Goal: Information Seeking & Learning: Learn about a topic

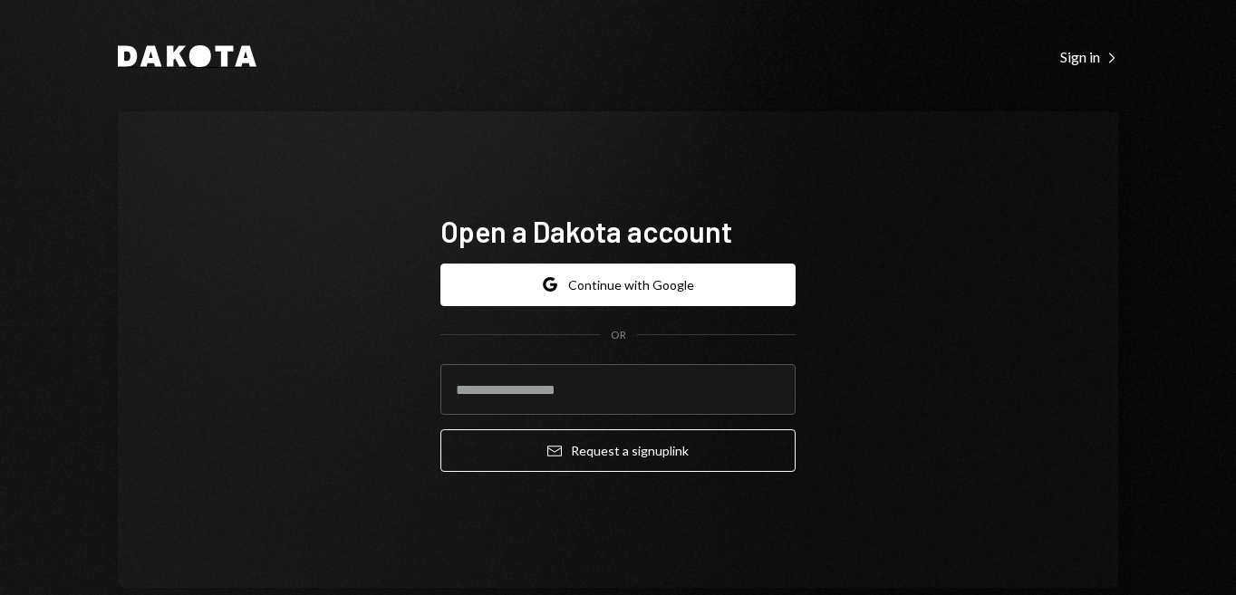
click at [182, 56] on icon "Dakota" at bounding box center [187, 56] width 139 height 22
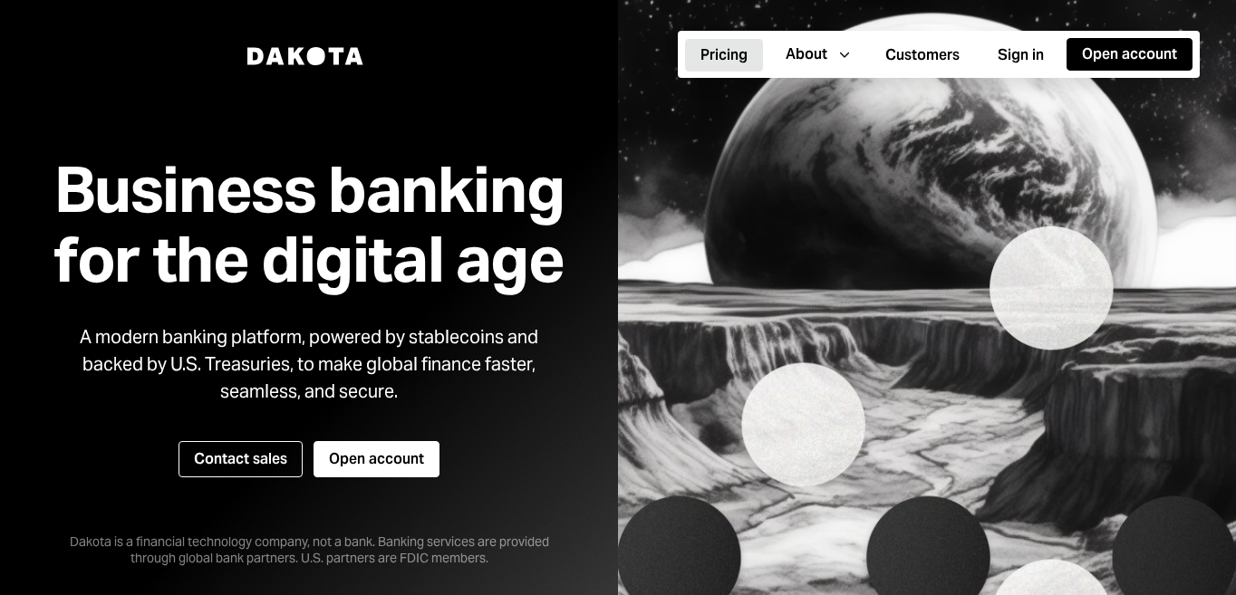
click at [725, 58] on button "Pricing" at bounding box center [724, 55] width 78 height 33
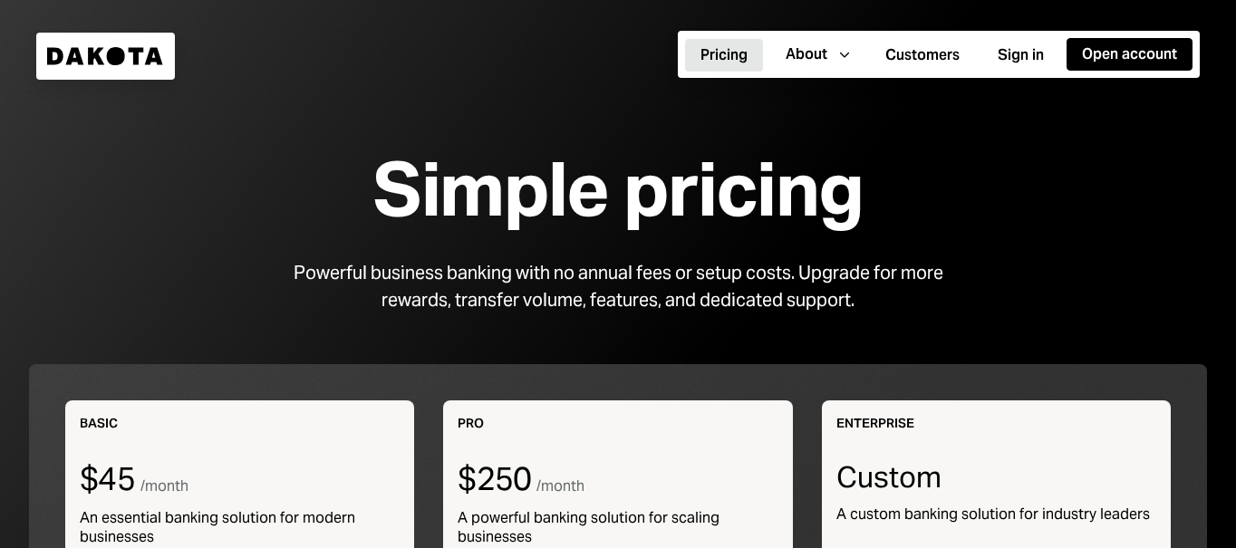
click at [136, 59] on icon at bounding box center [137, 55] width 15 height 17
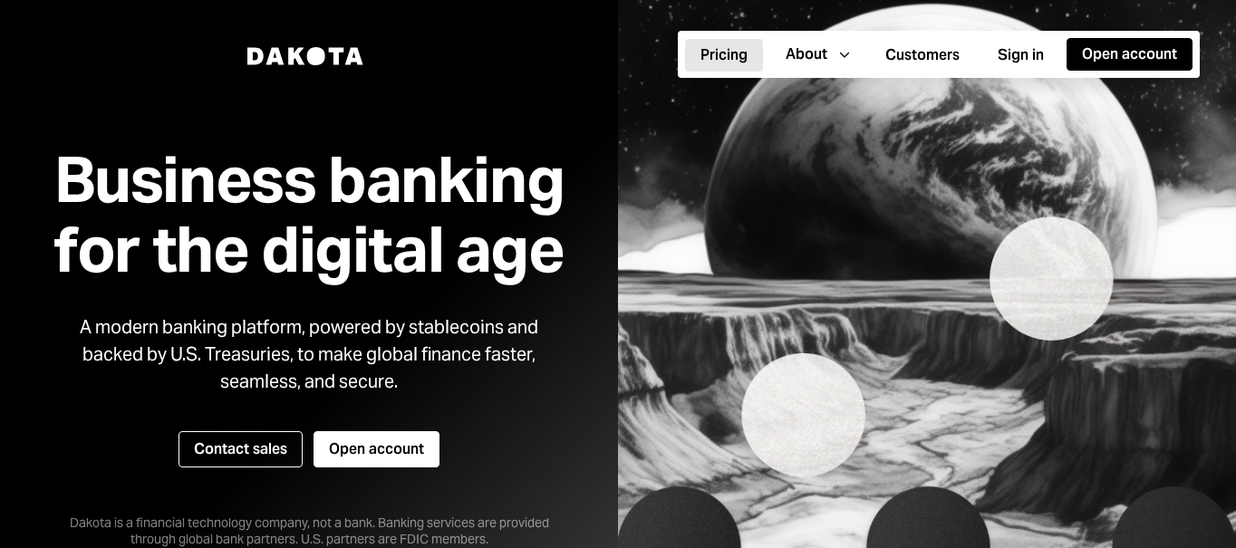
click at [728, 61] on button "Pricing" at bounding box center [724, 55] width 78 height 33
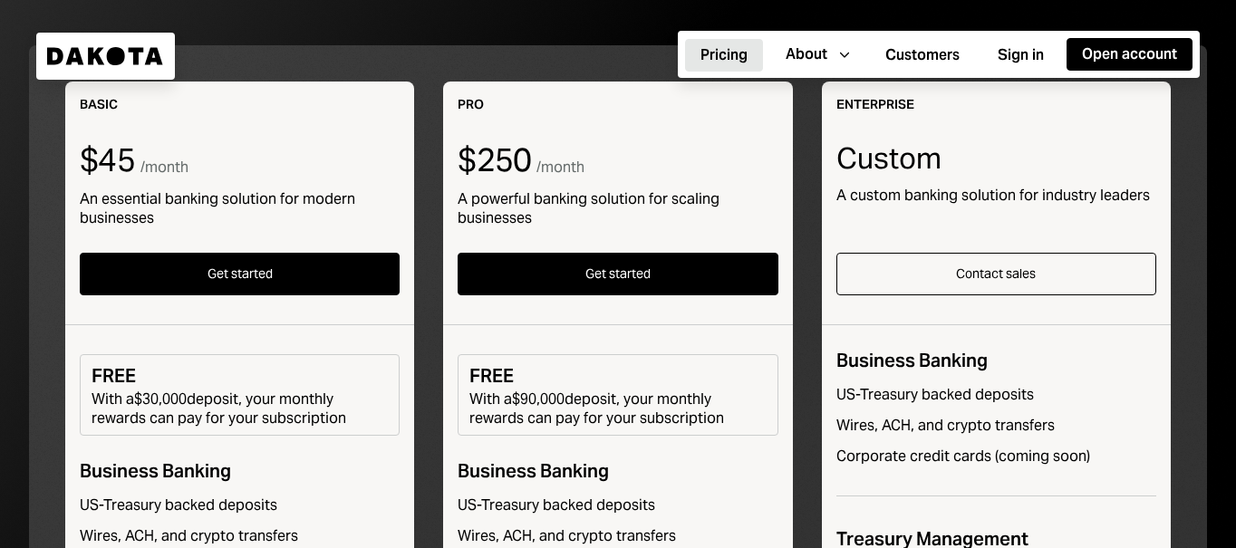
scroll to position [315, 0]
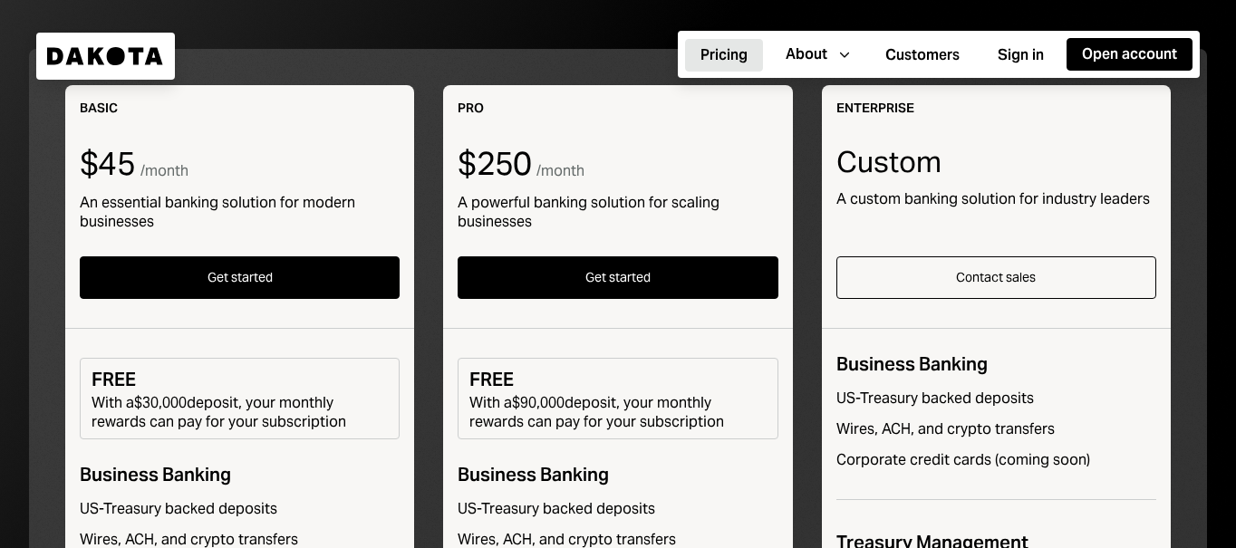
drag, startPoint x: 92, startPoint y: 382, endPoint x: 355, endPoint y: 425, distance: 266.3
click at [355, 425] on div "FREE With a $30,000 deposit, your monthly rewards can pay for your subscription" at bounding box center [240, 399] width 320 height 82
drag, startPoint x: 504, startPoint y: 411, endPoint x: 699, endPoint y: 411, distance: 194.8
click at [701, 421] on div "With a $90,000 deposit, your monthly rewards can pay for your subscription" at bounding box center [617, 412] width 296 height 38
drag, startPoint x: 458, startPoint y: 173, endPoint x: 580, endPoint y: 173, distance: 122.3
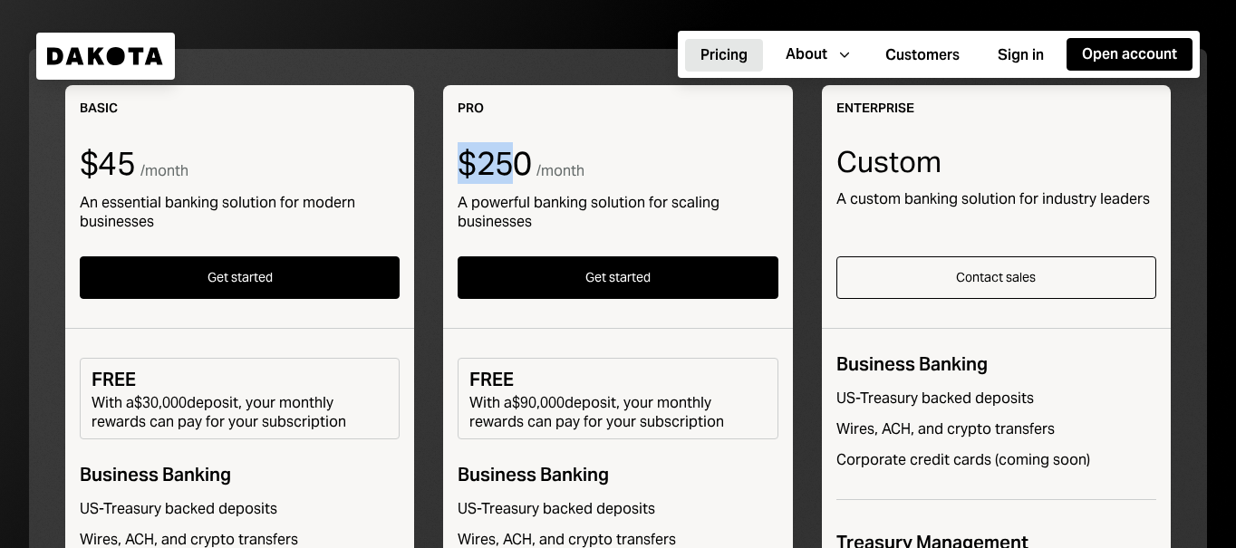
click at [578, 173] on div "$250 / month" at bounding box center [618, 164] width 320 height 36
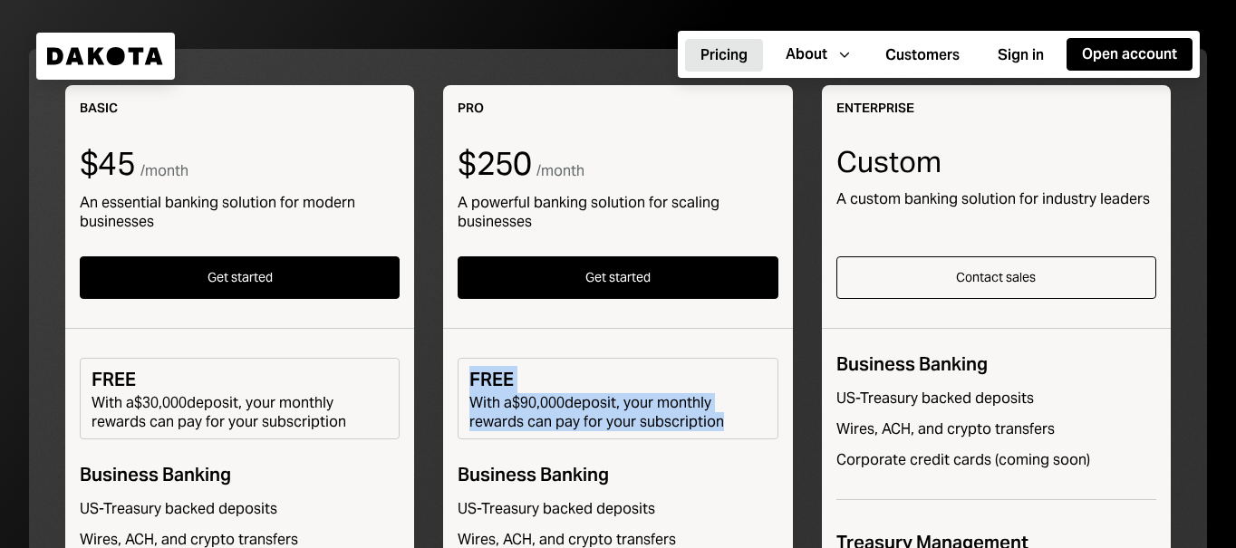
drag, startPoint x: 473, startPoint y: 384, endPoint x: 716, endPoint y: 421, distance: 245.6
click at [715, 421] on div "FREE With a $90,000 deposit, your monthly rewards can pay for your subscription" at bounding box center [618, 399] width 320 height 82
click at [716, 421] on div "With a $90,000 deposit, your monthly rewards can pay for your subscription" at bounding box center [617, 412] width 296 height 38
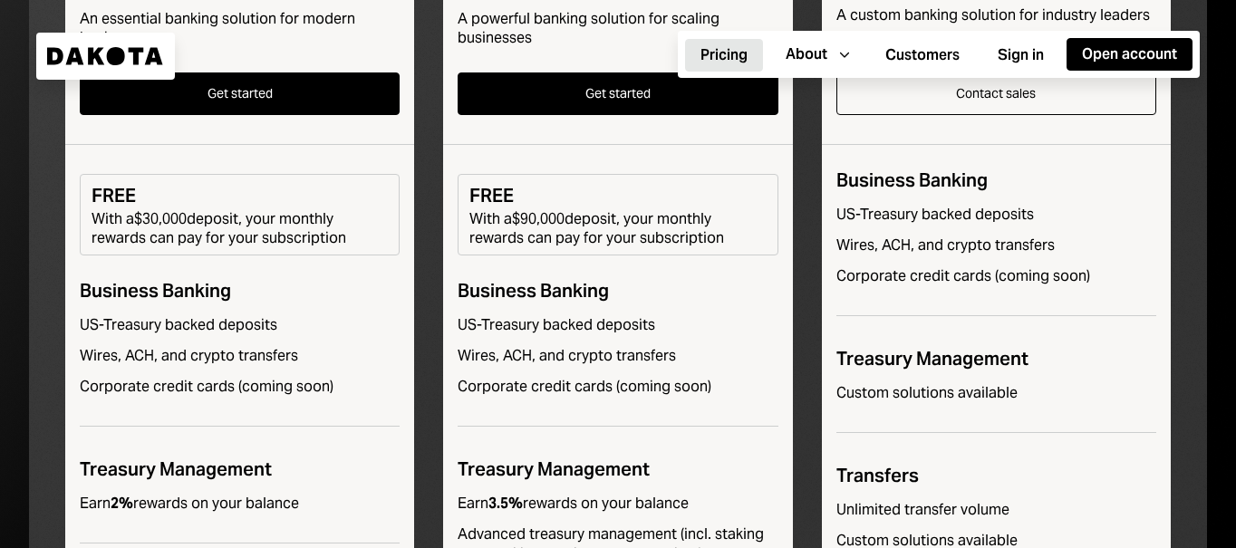
scroll to position [524, 0]
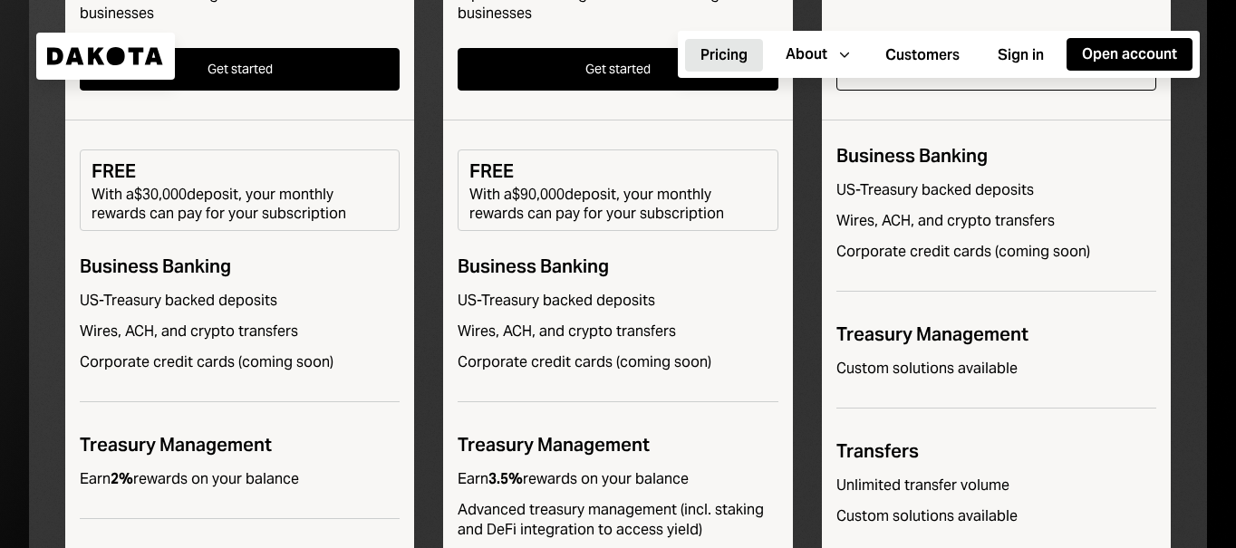
drag, startPoint x: 102, startPoint y: 477, endPoint x: 324, endPoint y: 479, distance: 222.1
click at [324, 479] on div "Earn 2% rewards on your balance" at bounding box center [240, 479] width 320 height 20
drag, startPoint x: 484, startPoint y: 474, endPoint x: 653, endPoint y: 479, distance: 169.6
click at [652, 479] on div "Earn 3.5% rewards on your balance" at bounding box center [573, 479] width 231 height 20
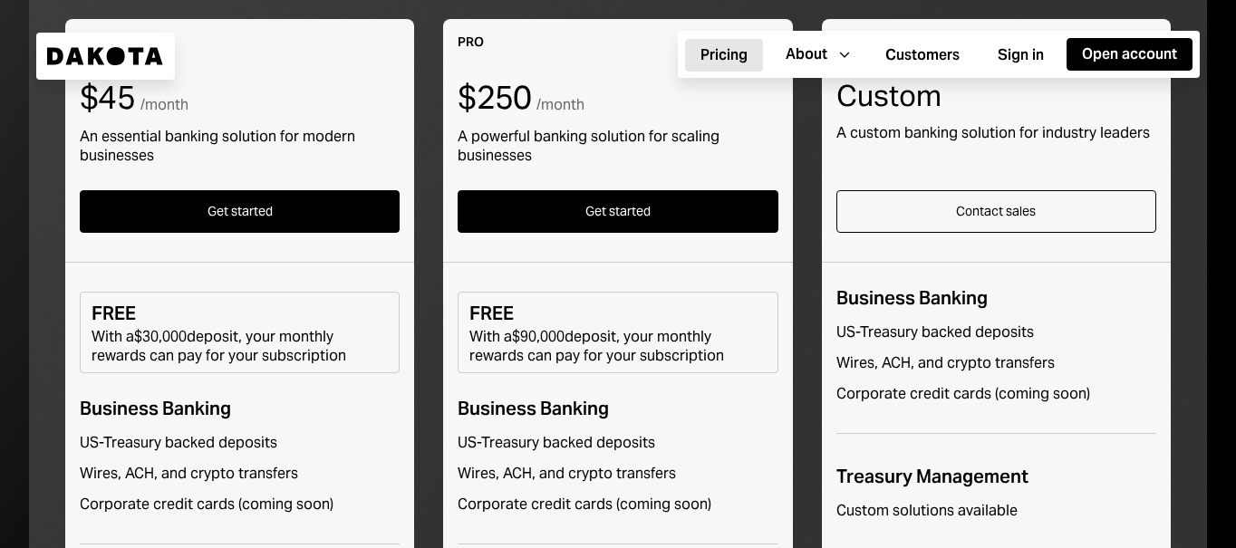
scroll to position [378, 0]
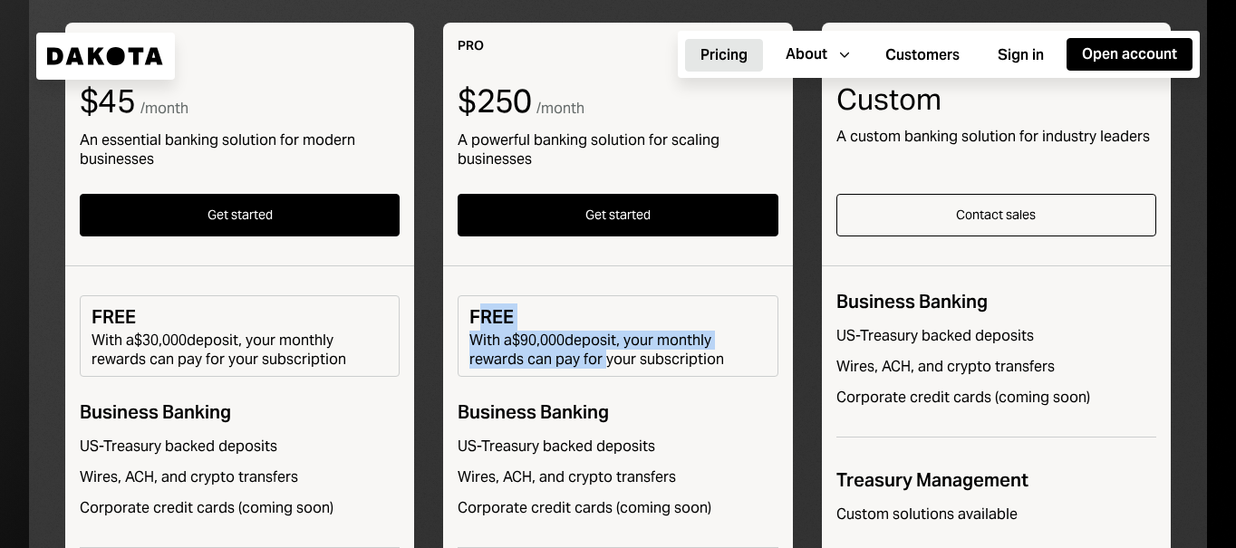
drag, startPoint x: 479, startPoint y: 318, endPoint x: 624, endPoint y: 357, distance: 151.0
click at [622, 357] on div "FREE With a $90,000 deposit, your monthly rewards can pay for your subscription" at bounding box center [618, 336] width 320 height 82
click at [624, 357] on div "With a $90,000 deposit, your monthly rewards can pay for your subscription" at bounding box center [617, 350] width 296 height 38
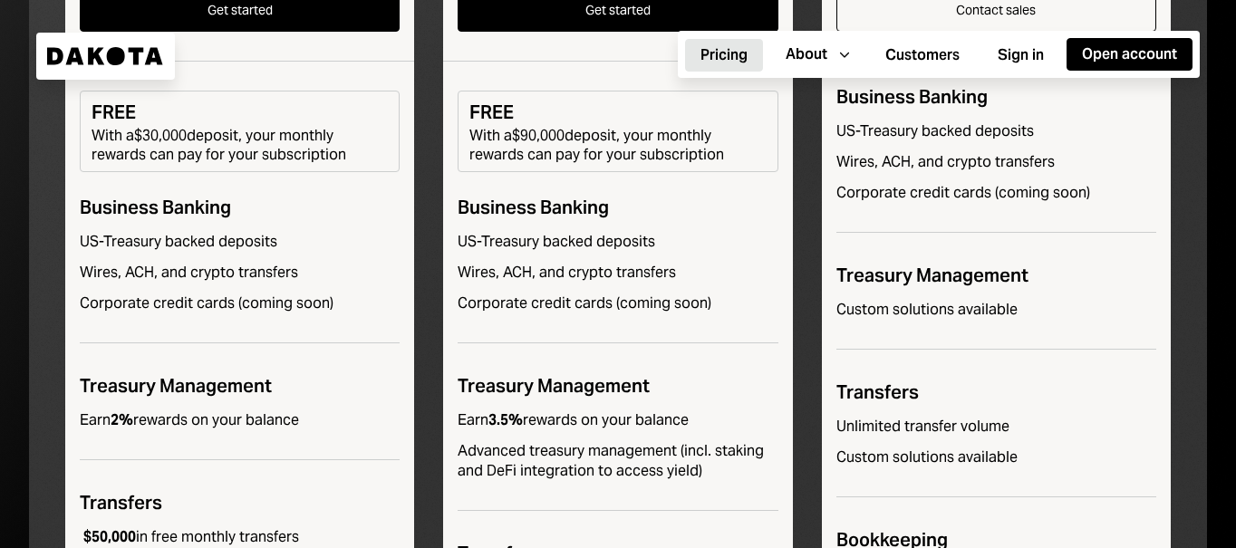
scroll to position [614, 0]
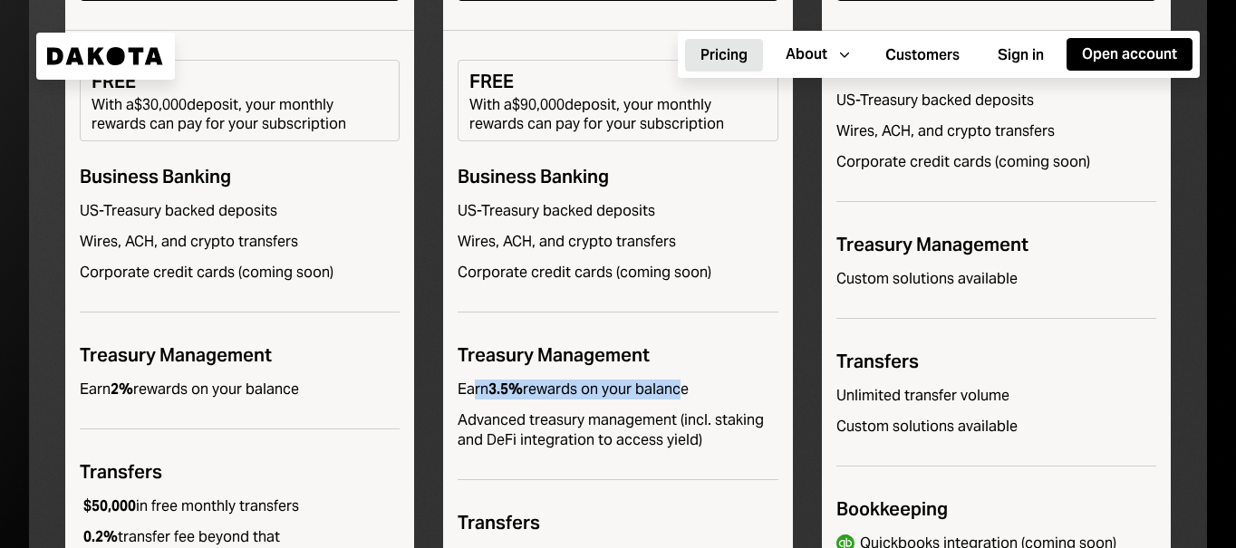
drag, startPoint x: 471, startPoint y: 387, endPoint x: 672, endPoint y: 385, distance: 201.2
click at [672, 385] on div "Earn 3.5% rewards on your balance" at bounding box center [573, 390] width 231 height 20
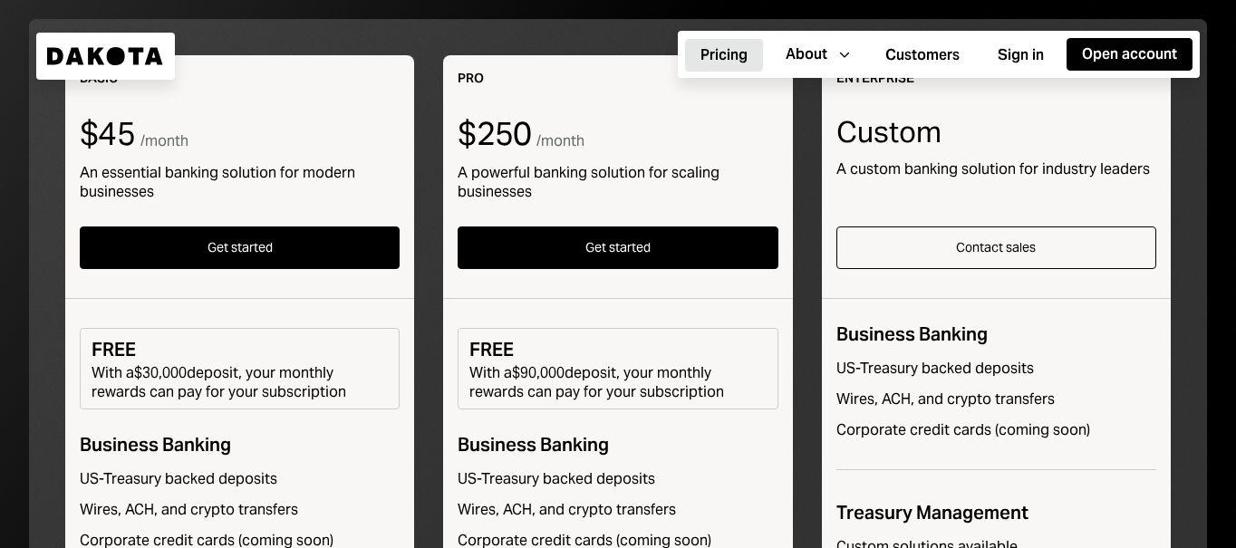
scroll to position [324, 0]
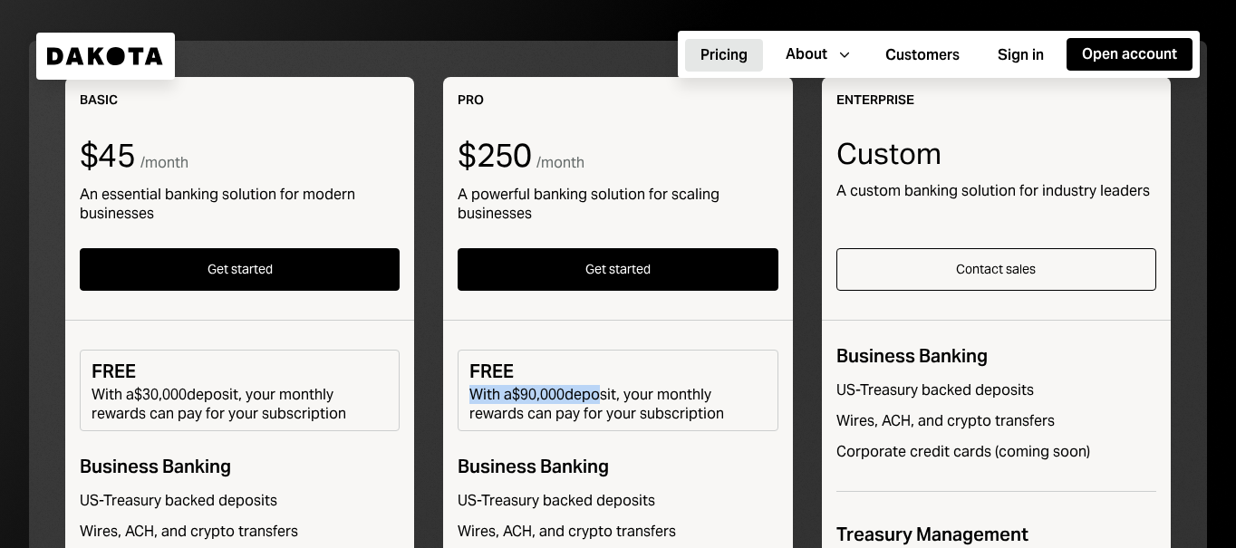
drag, startPoint x: 468, startPoint y: 393, endPoint x: 600, endPoint y: 393, distance: 132.3
click at [600, 393] on div "FREE With a $90,000 deposit, your monthly rewards can pay for your subscription" at bounding box center [618, 391] width 320 height 82
click at [579, 404] on div "With a $90,000 deposit, your monthly rewards can pay for your subscription" at bounding box center [617, 404] width 296 height 38
drag, startPoint x: 459, startPoint y: 165, endPoint x: 553, endPoint y: 165, distance: 94.3
click at [552, 165] on div "$250 / month" at bounding box center [618, 156] width 320 height 36
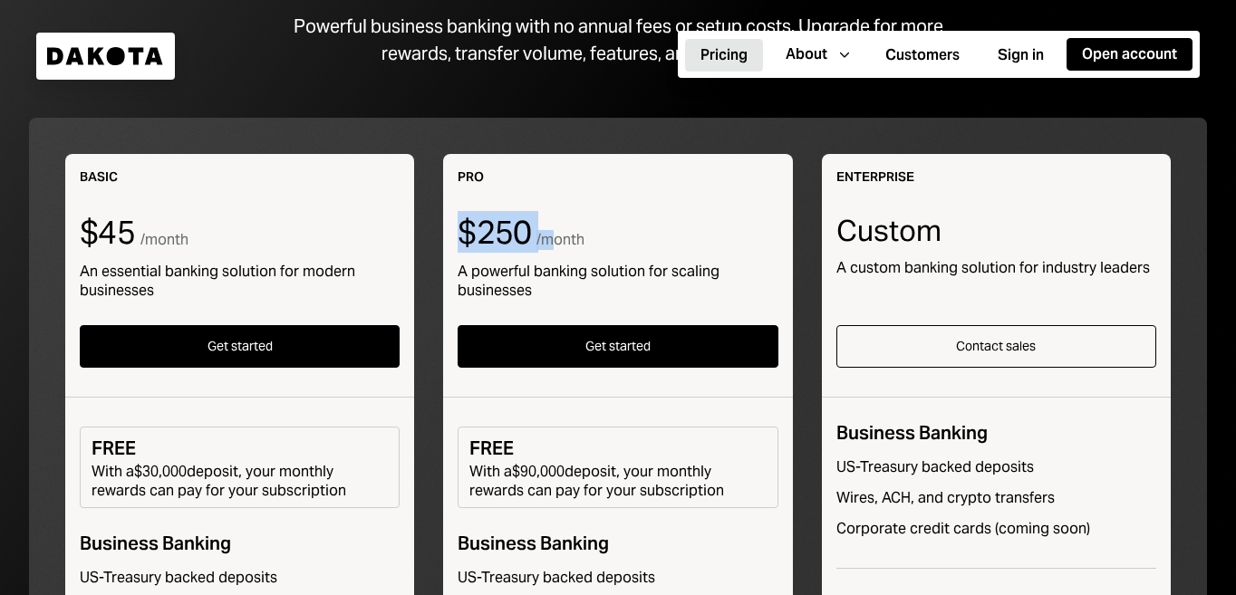
scroll to position [0, 0]
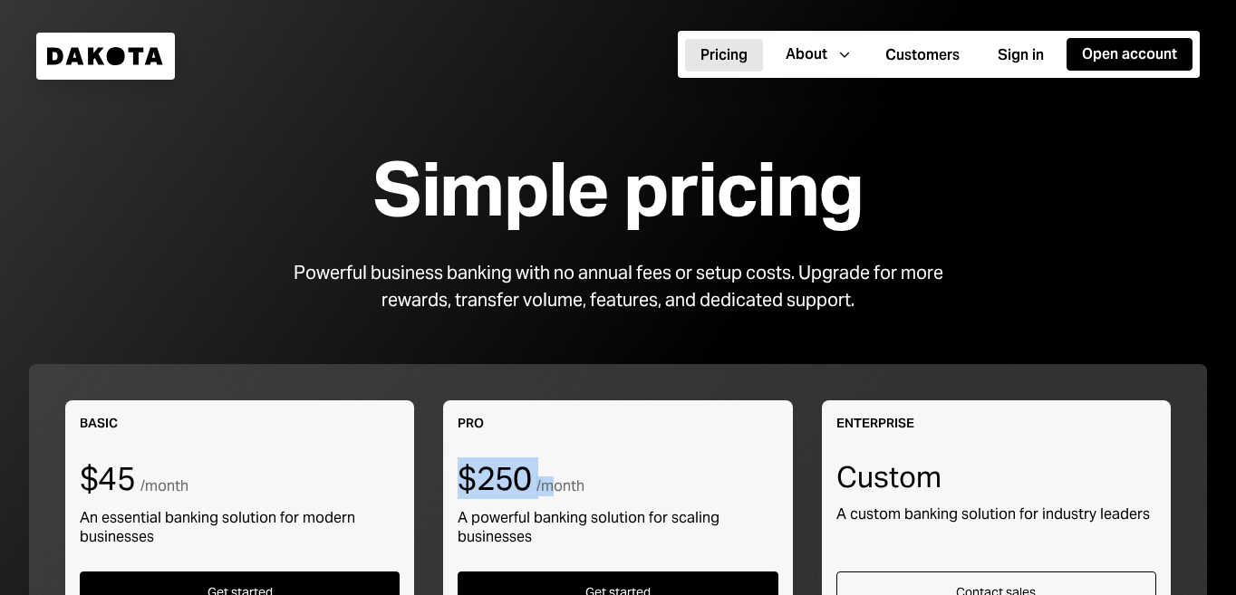
click at [98, 44] on div "Dakota" at bounding box center [105, 56] width 139 height 47
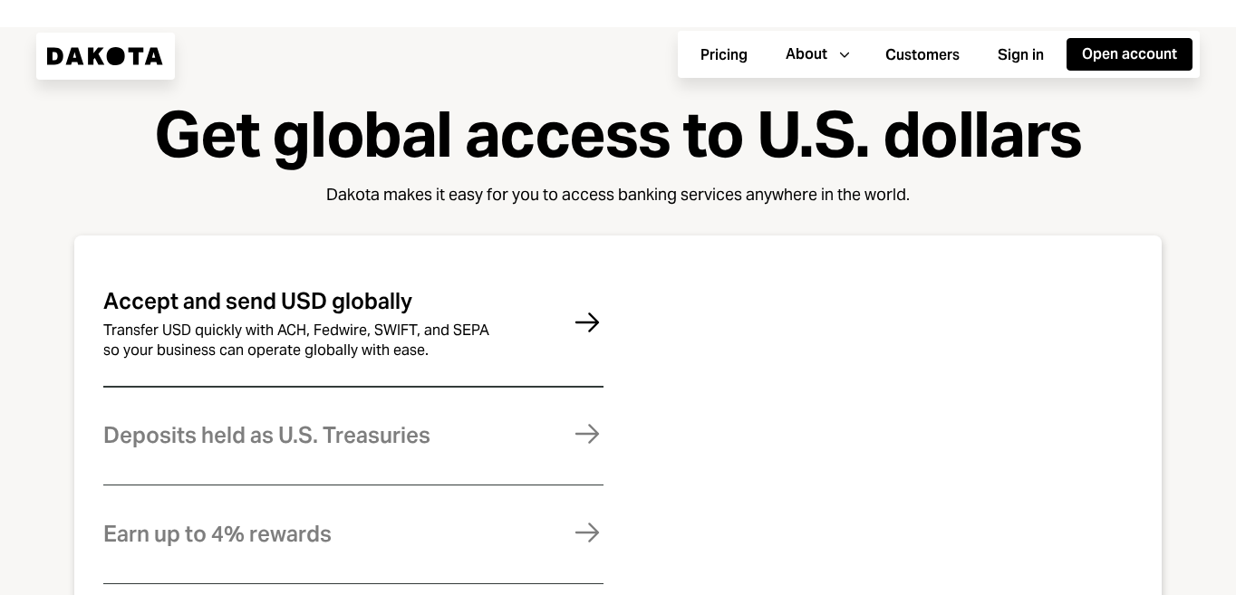
scroll to position [703, 0]
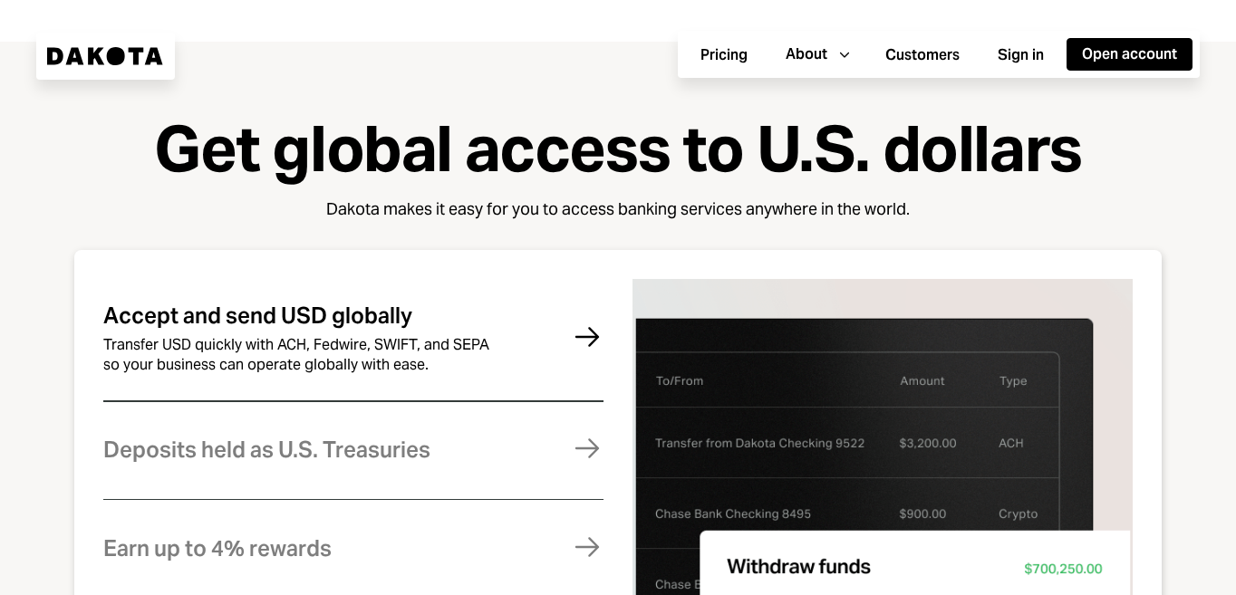
drag, startPoint x: 349, startPoint y: 224, endPoint x: 759, endPoint y: 202, distance: 410.2
click at [752, 202] on div "Get global access to U.S. dollars Dakota makes it easy for you to access bankin…" at bounding box center [618, 167] width 928 height 107
drag, startPoint x: 883, startPoint y: 210, endPoint x: 604, endPoint y: 214, distance: 279.2
click at [609, 215] on div "Dakota makes it easy for you to access banking services anywhere in the world." at bounding box center [618, 209] width 584 height 23
click at [604, 214] on div "Dakota makes it easy for you to access banking services anywhere in the world." at bounding box center [618, 209] width 584 height 23
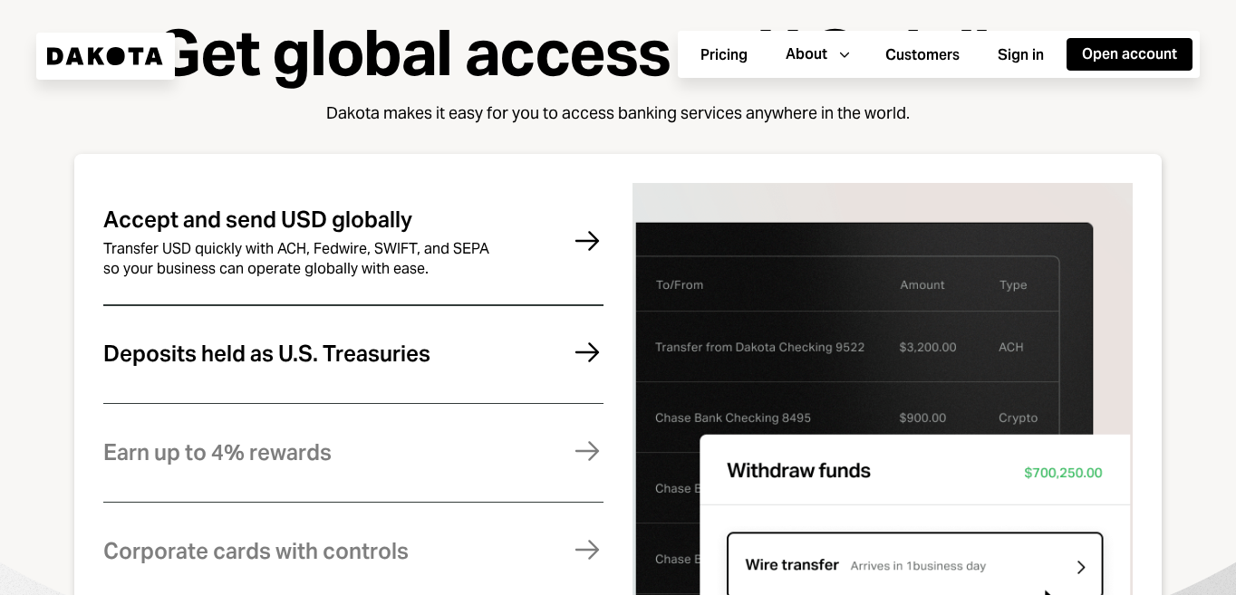
scroll to position [802, 0]
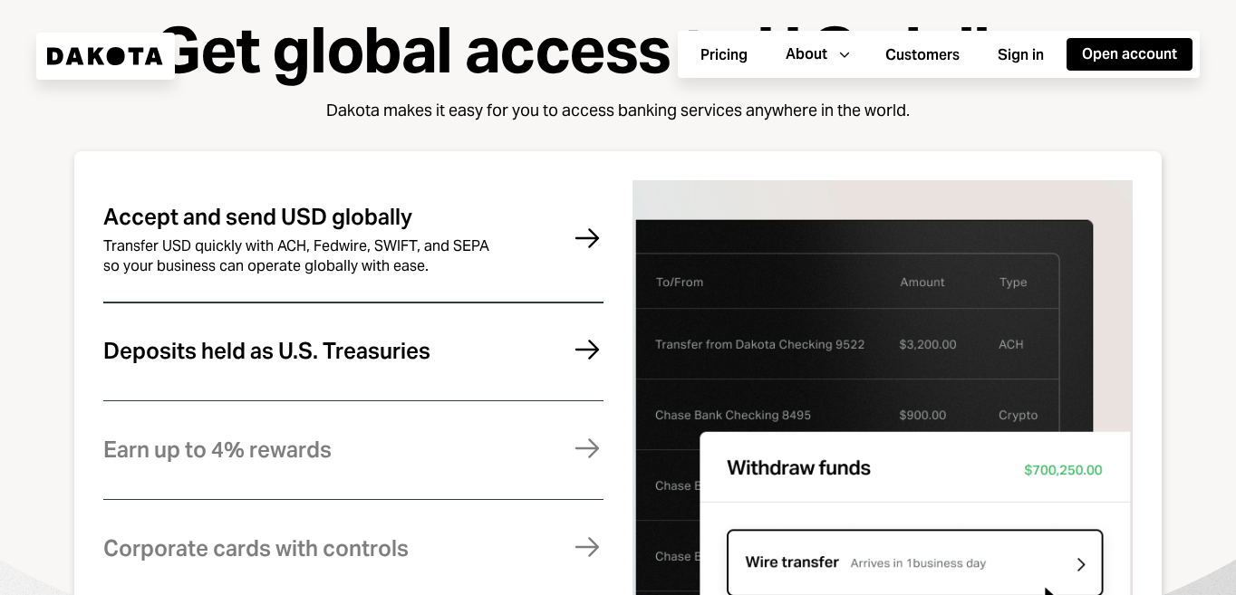
click at [501, 371] on div "Deposits held as U.S. Treasuries Funds are fully backed by U.S. Treasuries and …" at bounding box center [353, 351] width 500 height 74
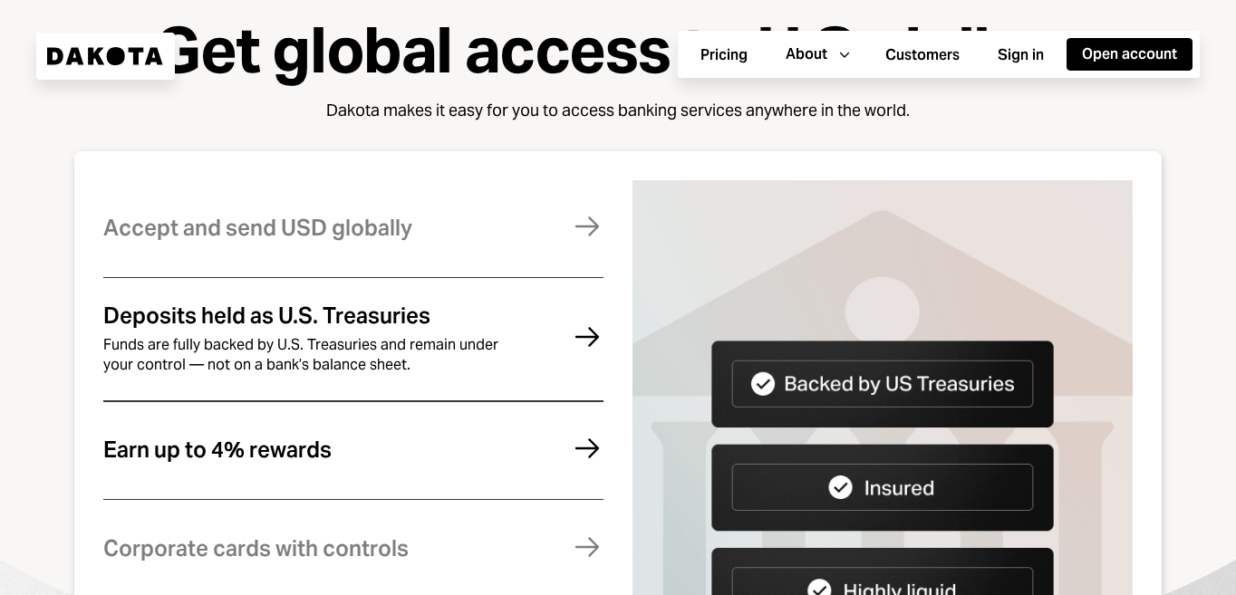
click at [430, 441] on div "Earn up to 4% rewards Earn rewards on your Dakota balance. For higher returns, …" at bounding box center [353, 450] width 500 height 74
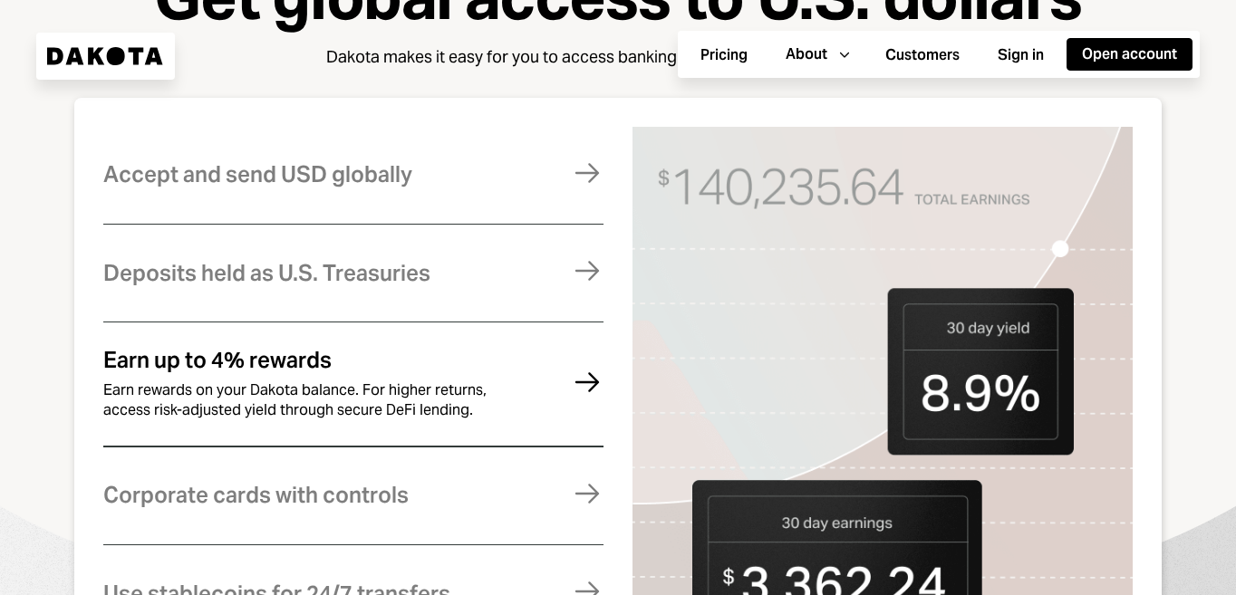
scroll to position [886, 0]
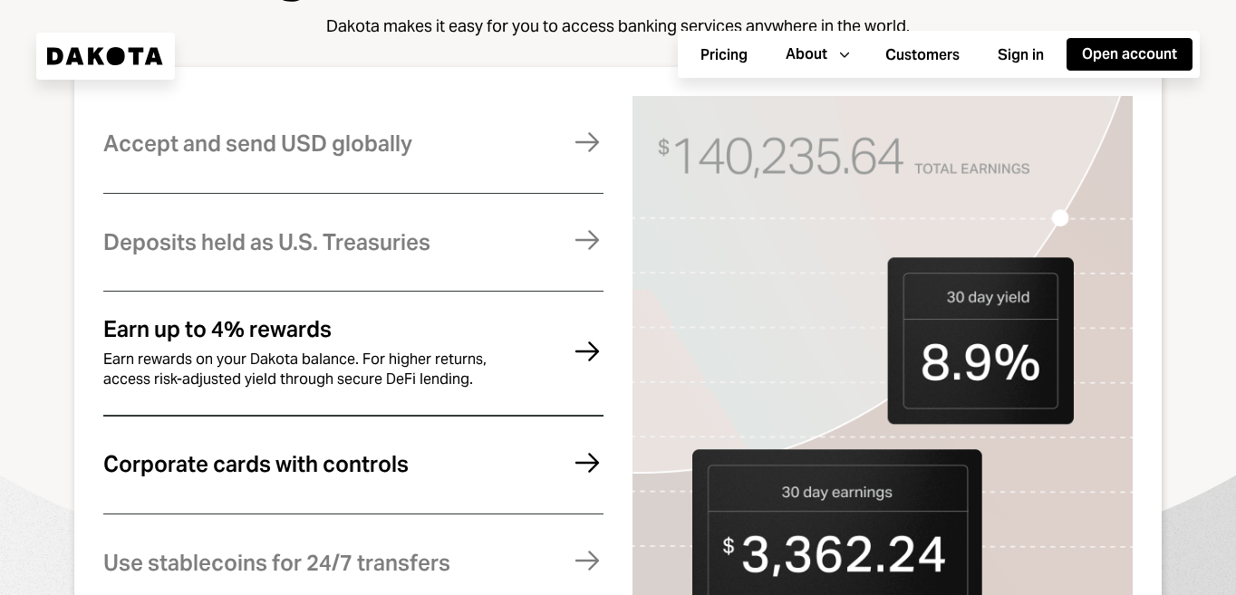
click at [458, 444] on div "Corporate cards with controls Manage expenses effortlessly with virtual and phy…" at bounding box center [353, 465] width 500 height 74
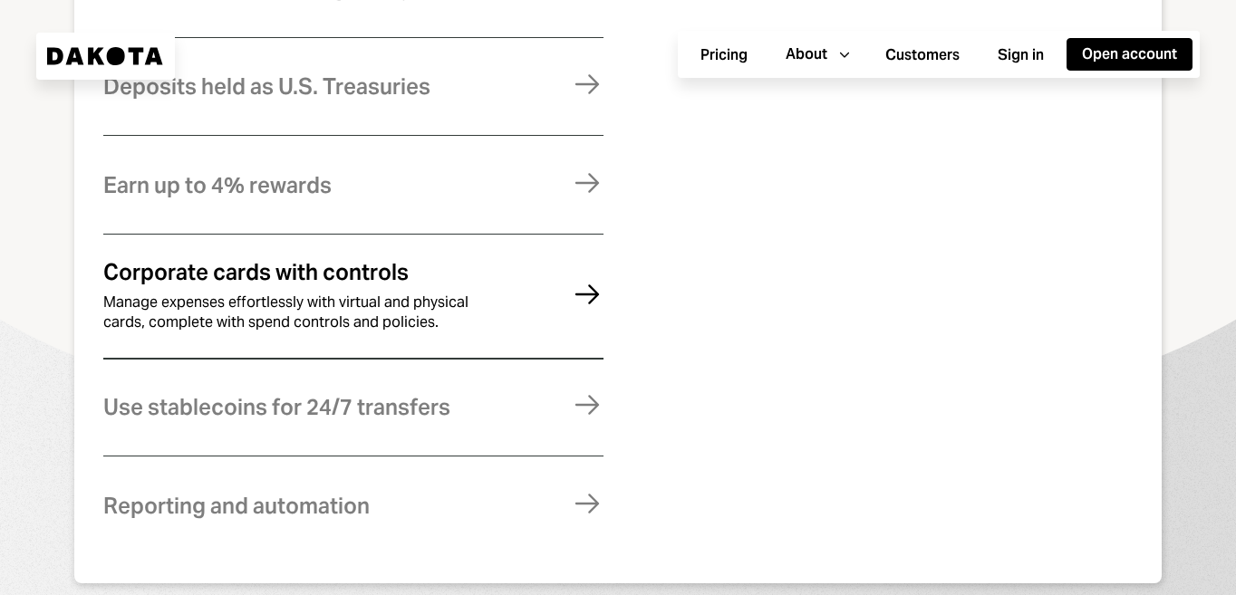
scroll to position [1077, 0]
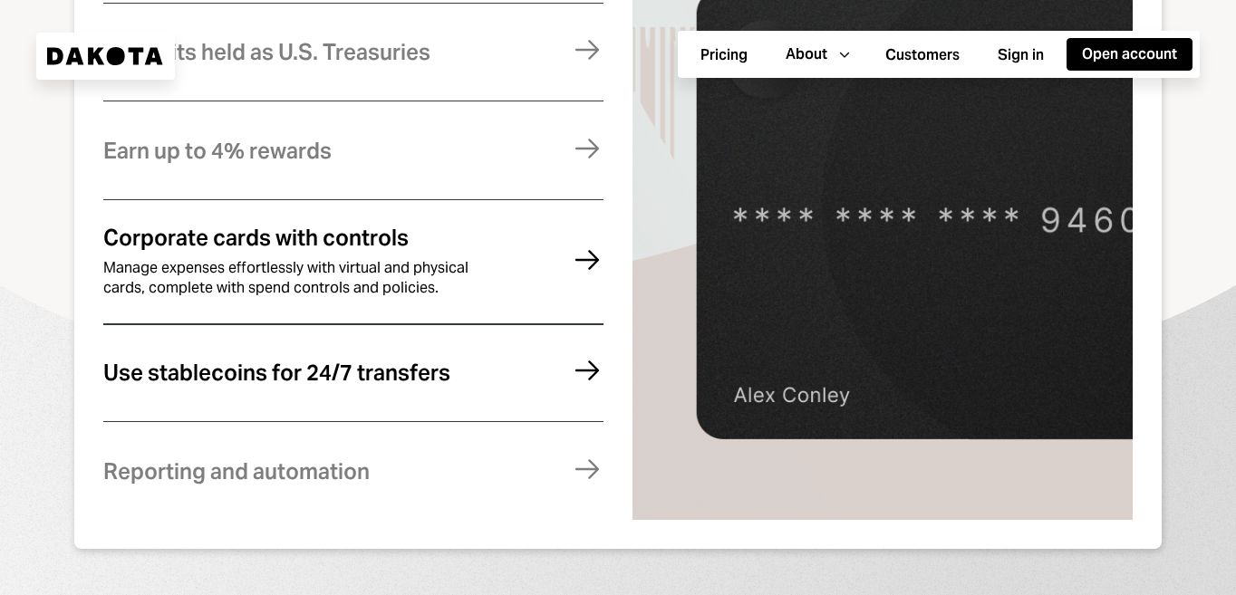
click at [445, 405] on div "Use stablecoins for 24/7 transfers Move money instantly and globally, without f…" at bounding box center [353, 373] width 500 height 74
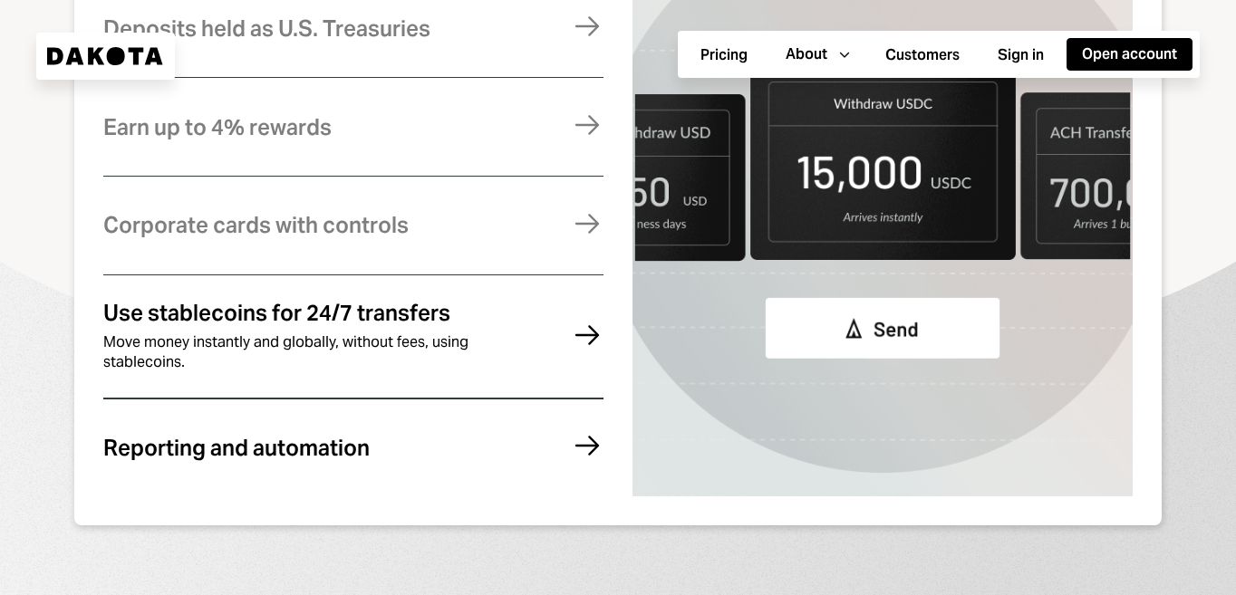
scroll to position [1109, 0]
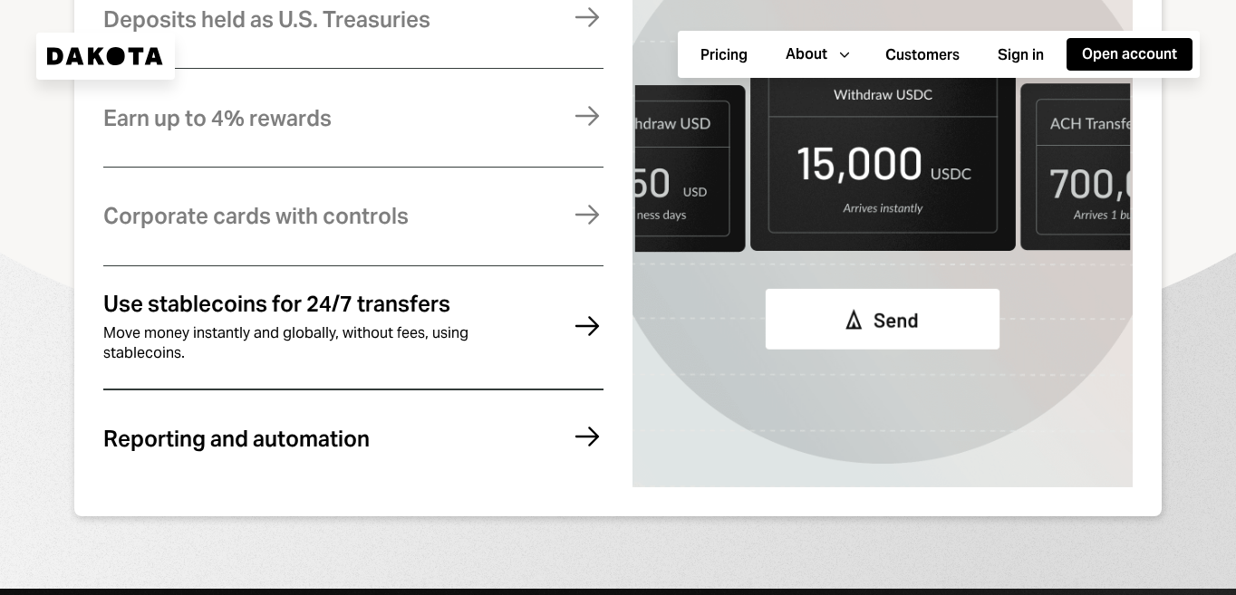
click at [429, 446] on div "Reporting and automation Stay compliant, eliminate errors, and reconcile your a…" at bounding box center [353, 439] width 500 height 74
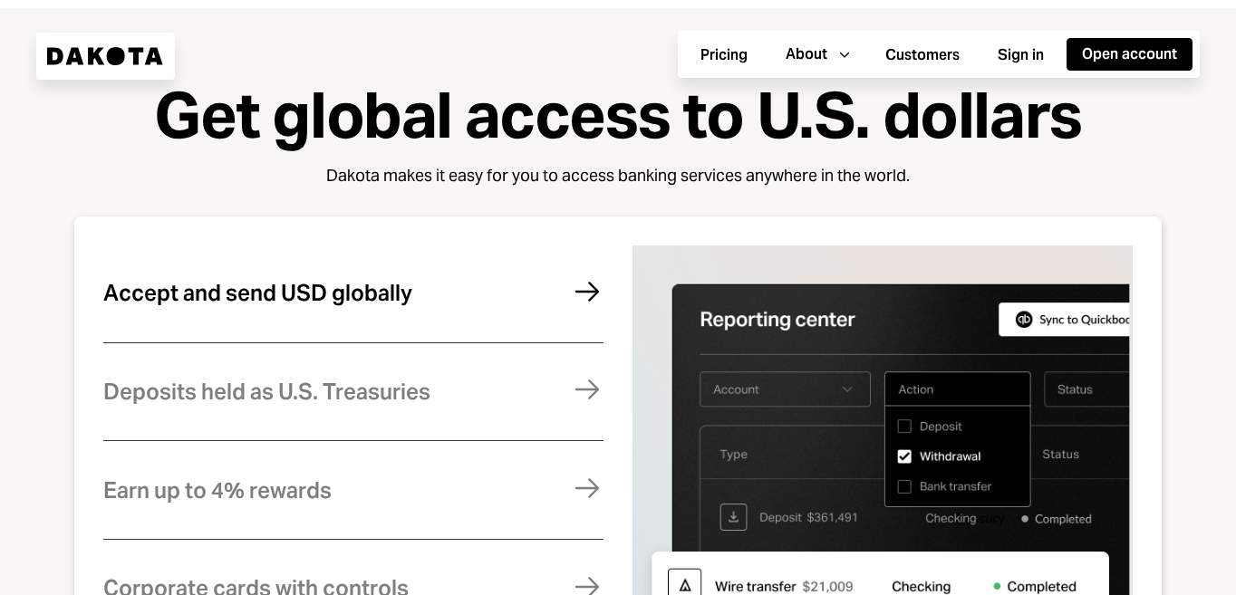
scroll to position [739, 0]
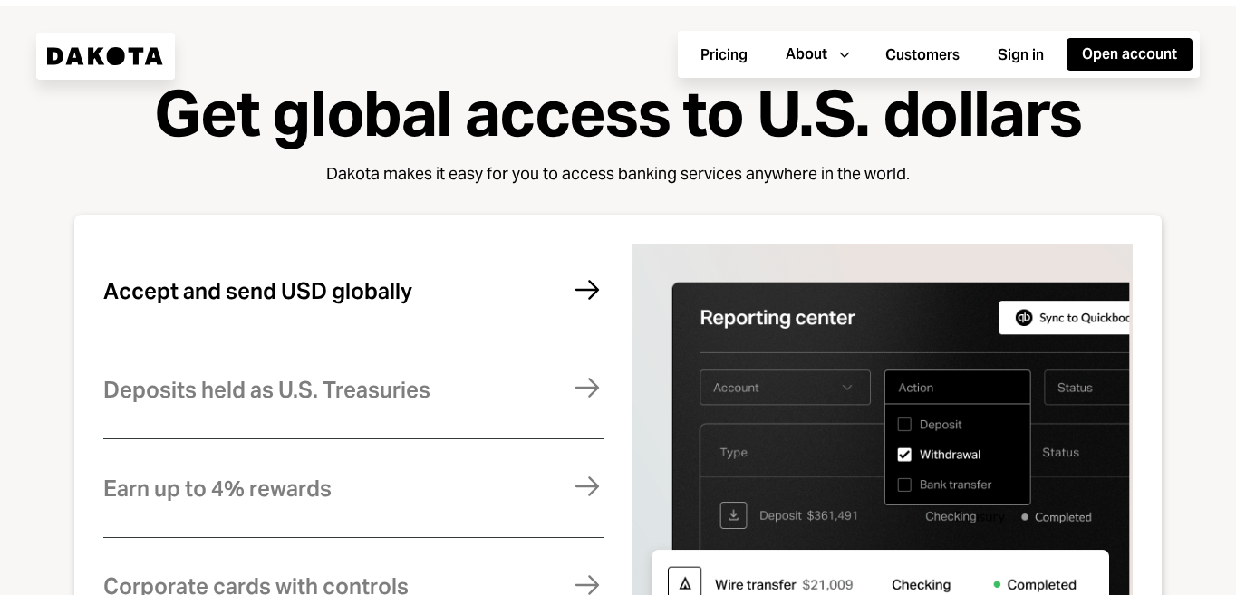
click at [367, 304] on div "Accept and send USD globally" at bounding box center [257, 292] width 309 height 24
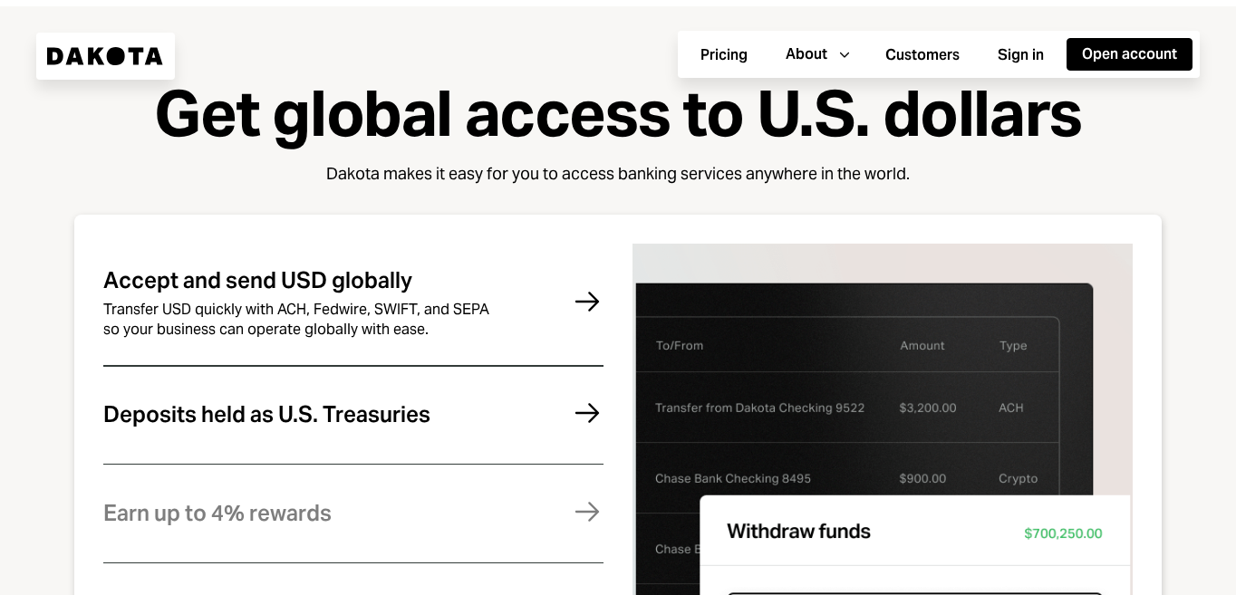
click at [397, 441] on div "Deposits held as U.S. Treasuries Funds are fully backed by U.S. Treasuries and …" at bounding box center [353, 415] width 500 height 74
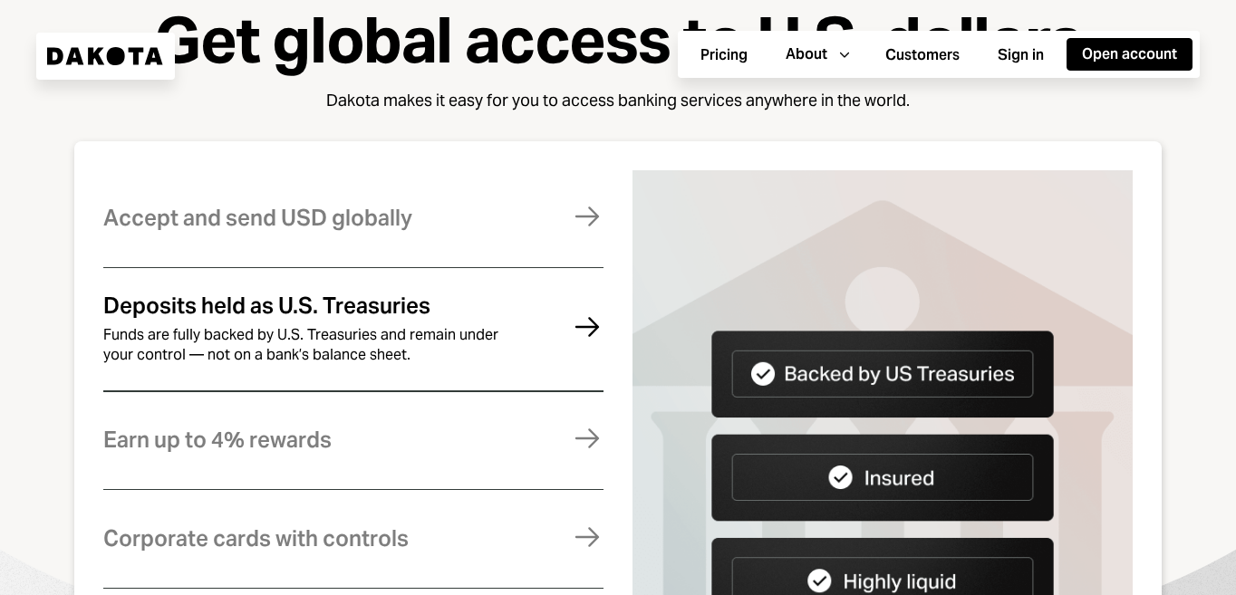
scroll to position [900, 0]
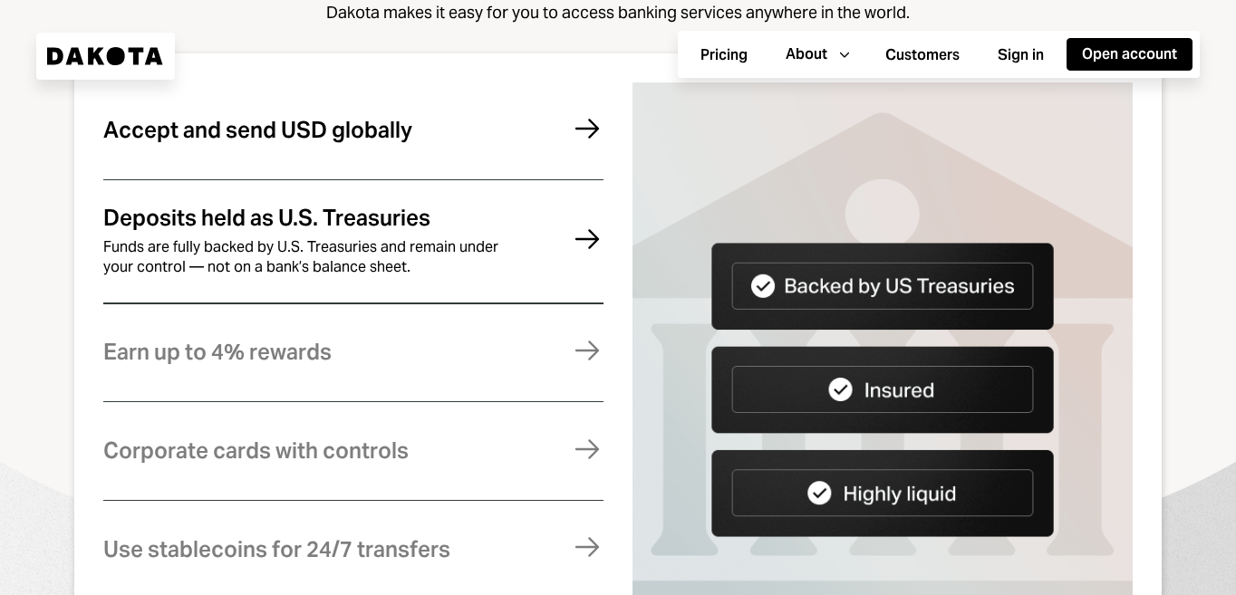
click at [392, 133] on div "Accept and send USD globally" at bounding box center [257, 131] width 309 height 24
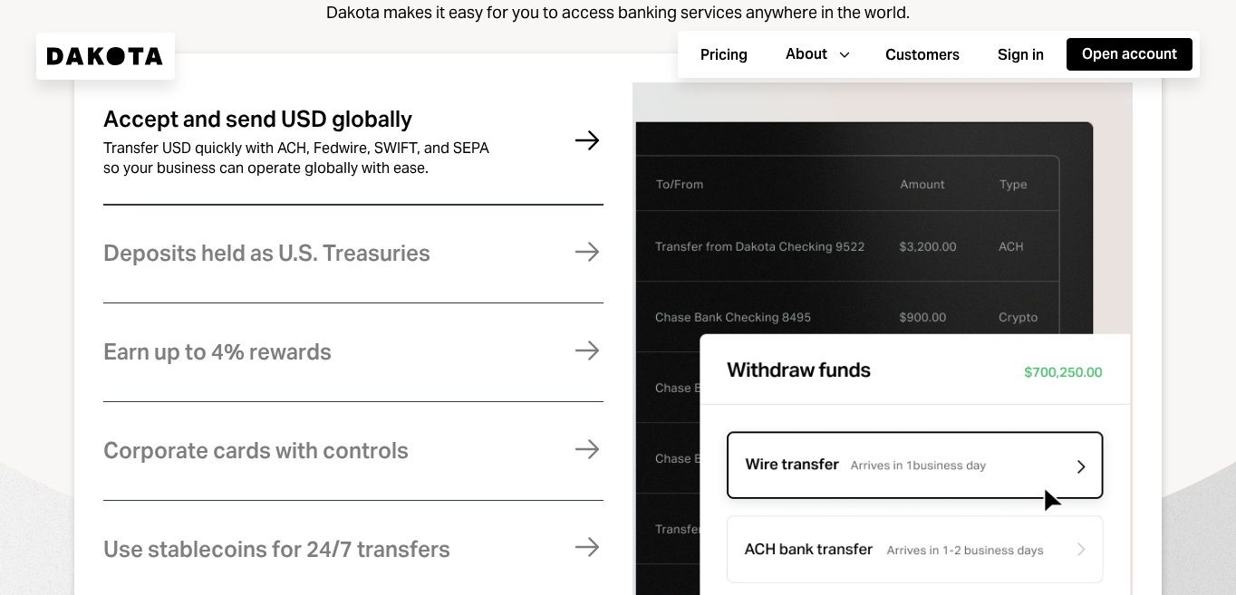
click at [544, 142] on div "Accept and send USD globally Transfer USD quickly with ACH, Fedwire, SWIFT, and…" at bounding box center [353, 142] width 500 height 121
click at [421, 266] on div "Deposits held as U.S. Treasuries" at bounding box center [266, 254] width 327 height 24
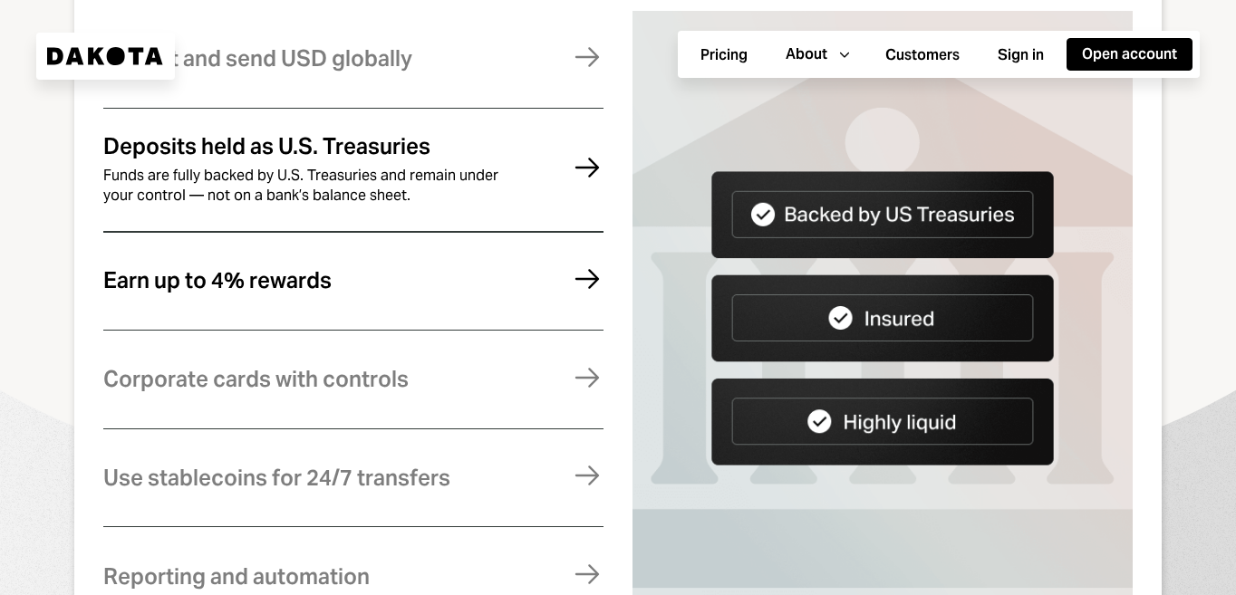
scroll to position [998, 0]
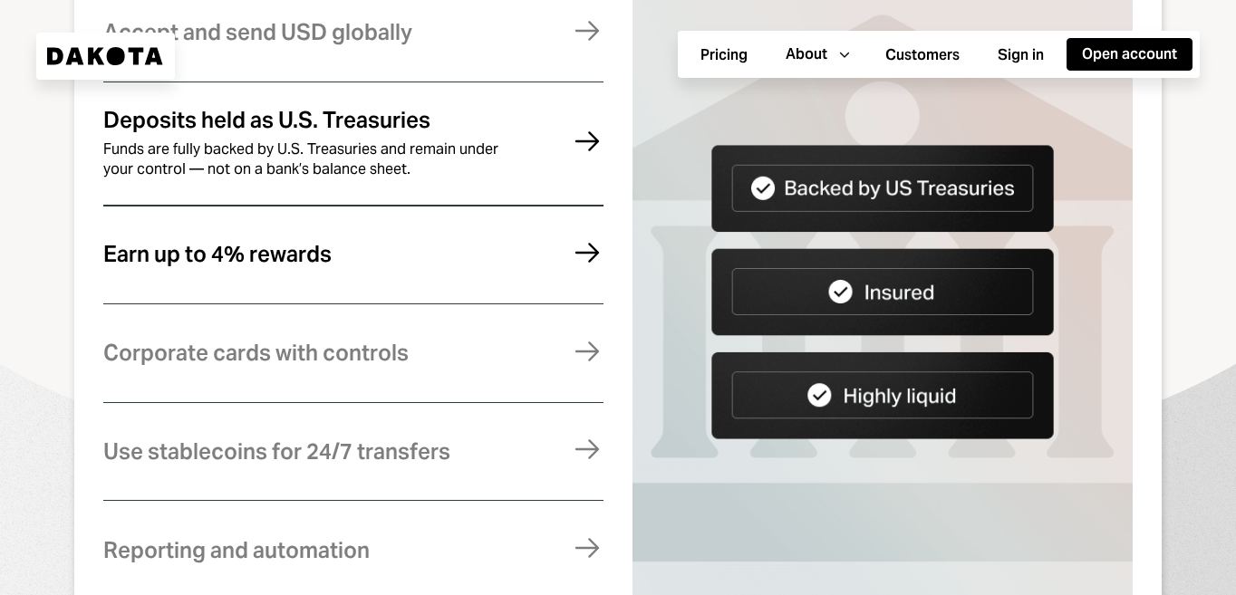
click at [444, 277] on div "Earn up to 4% rewards Earn rewards on your Dakota balance. For higher returns, …" at bounding box center [353, 255] width 500 height 74
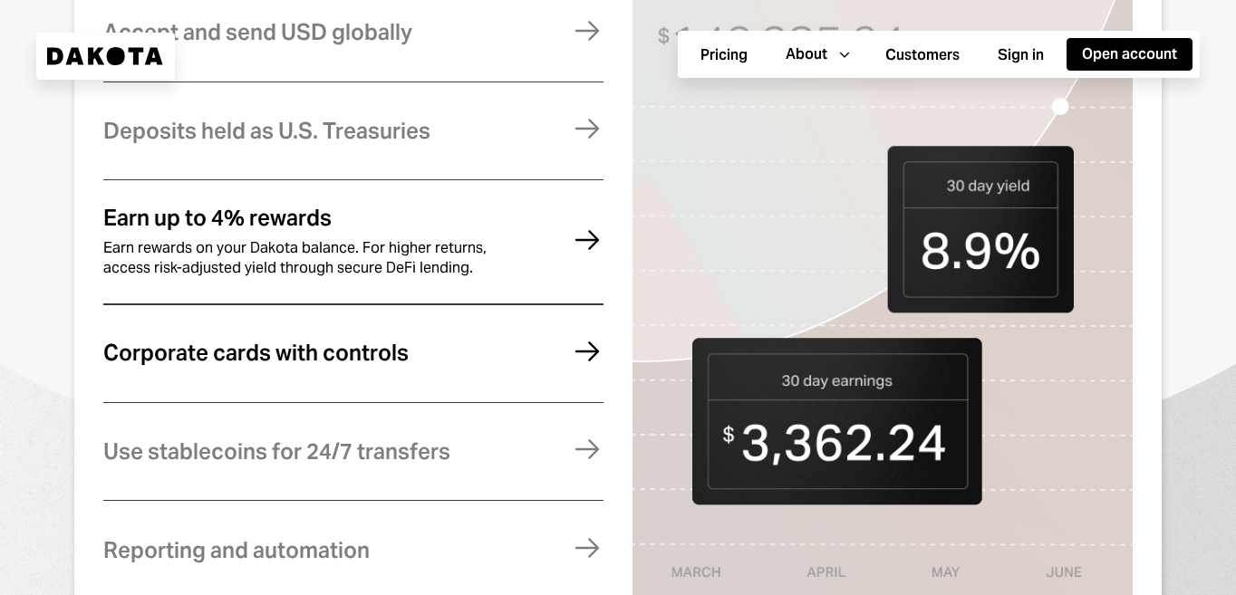
click at [414, 382] on div "Corporate cards with controls Manage expenses effortlessly with virtual and phy…" at bounding box center [353, 353] width 500 height 74
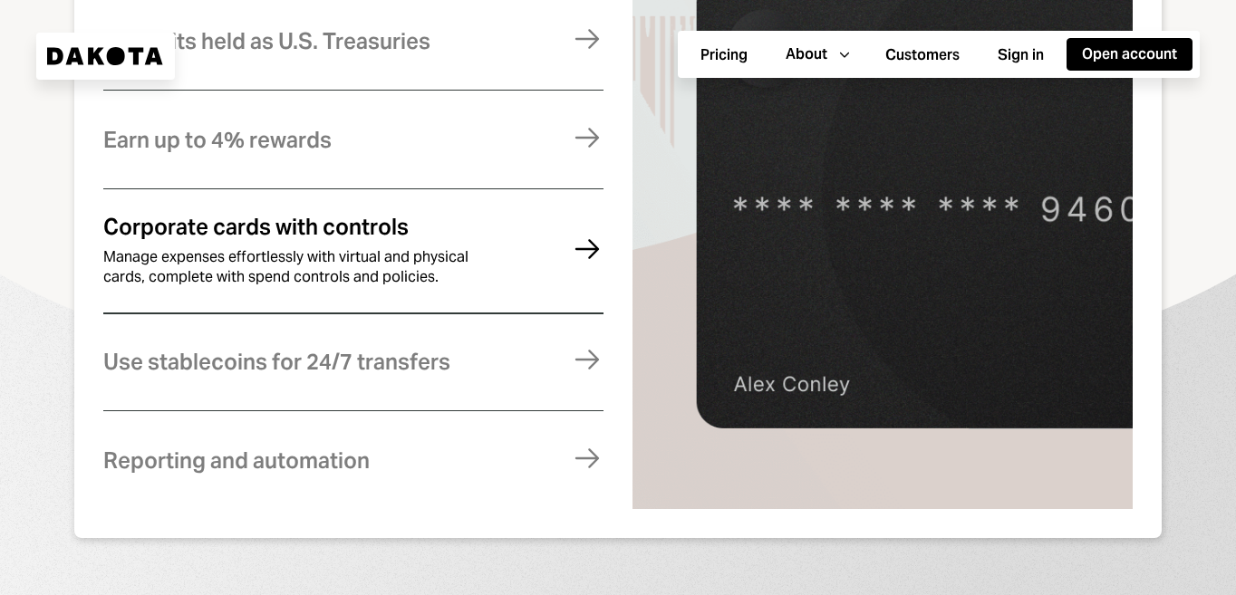
scroll to position [1188, 0]
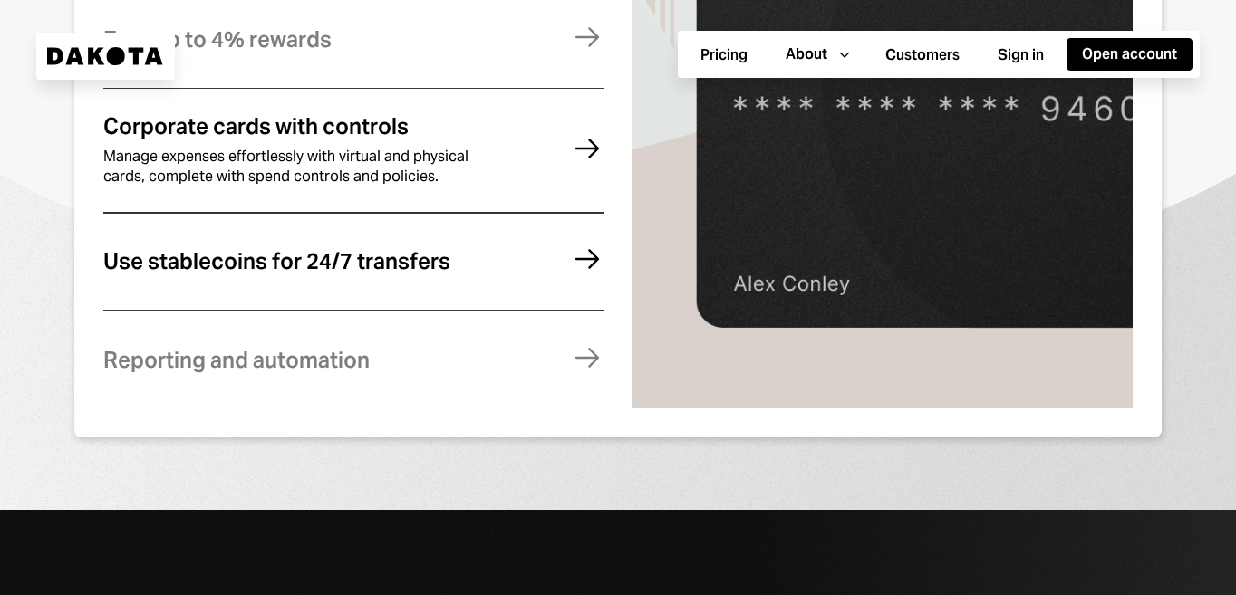
click at [405, 274] on div "Use stablecoins for 24/7 transfers" at bounding box center [276, 262] width 347 height 24
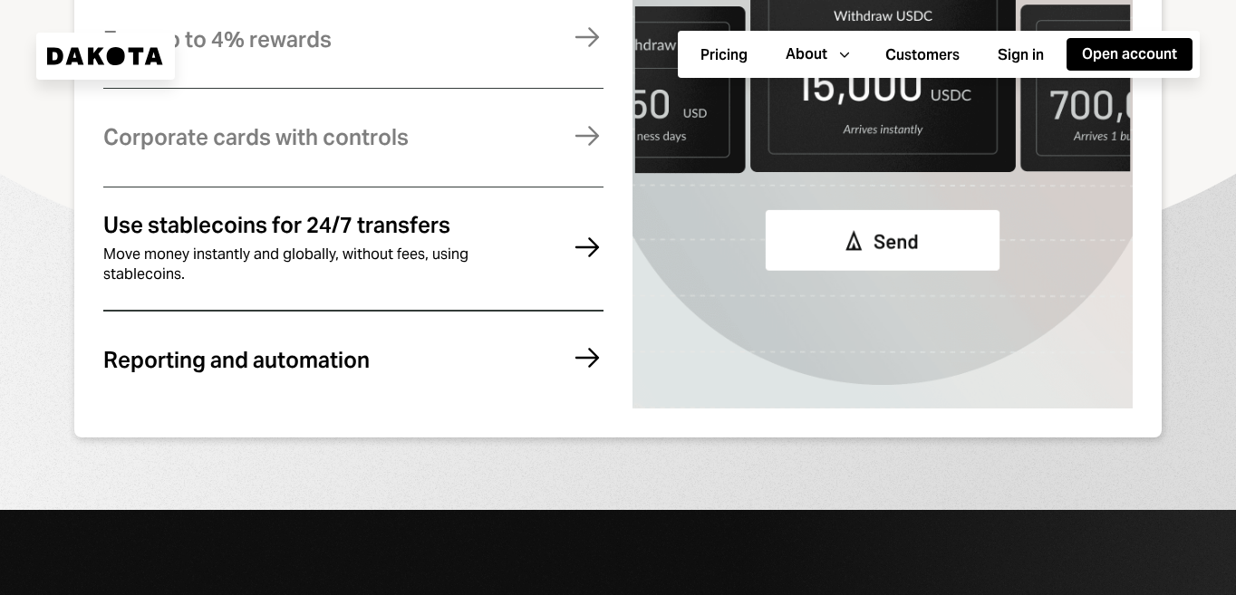
click at [365, 372] on div "Reporting and automation" at bounding box center [236, 361] width 266 height 24
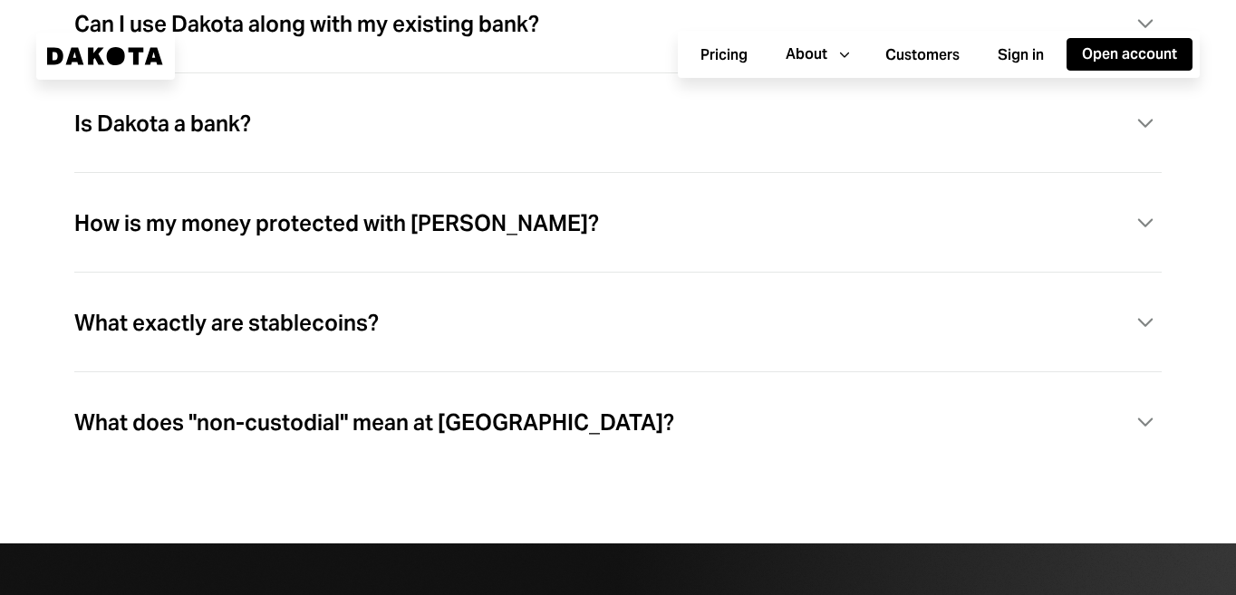
scroll to position [5264, 0]
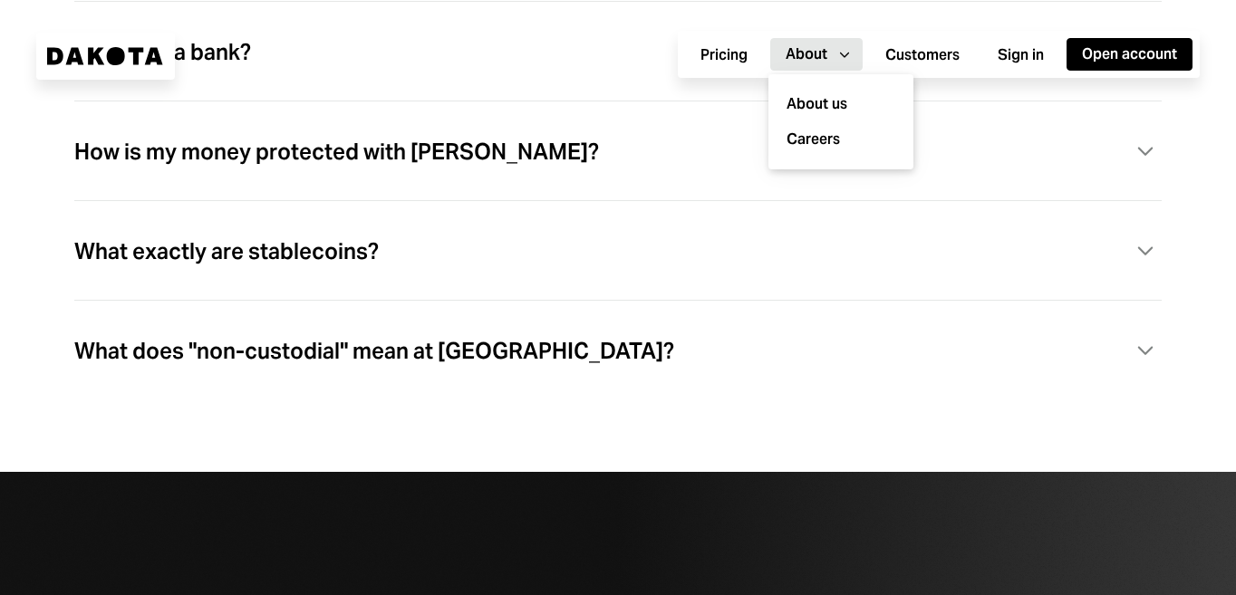
click at [817, 59] on div "About" at bounding box center [807, 54] width 42 height 20
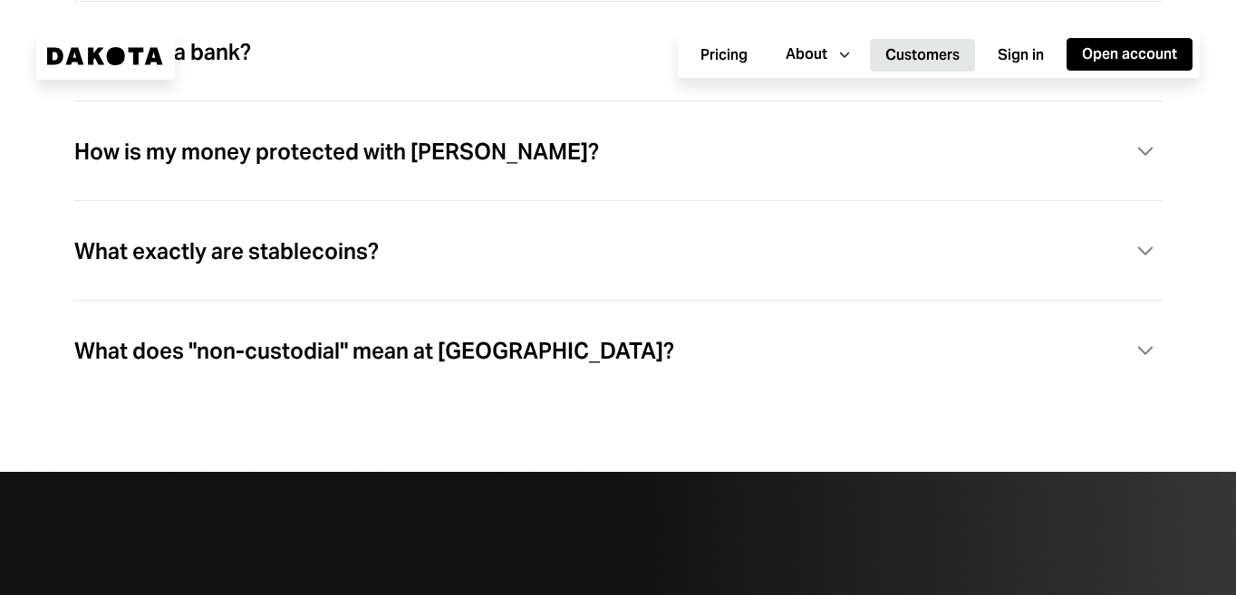
click at [918, 59] on button "Customers" at bounding box center [922, 55] width 105 height 33
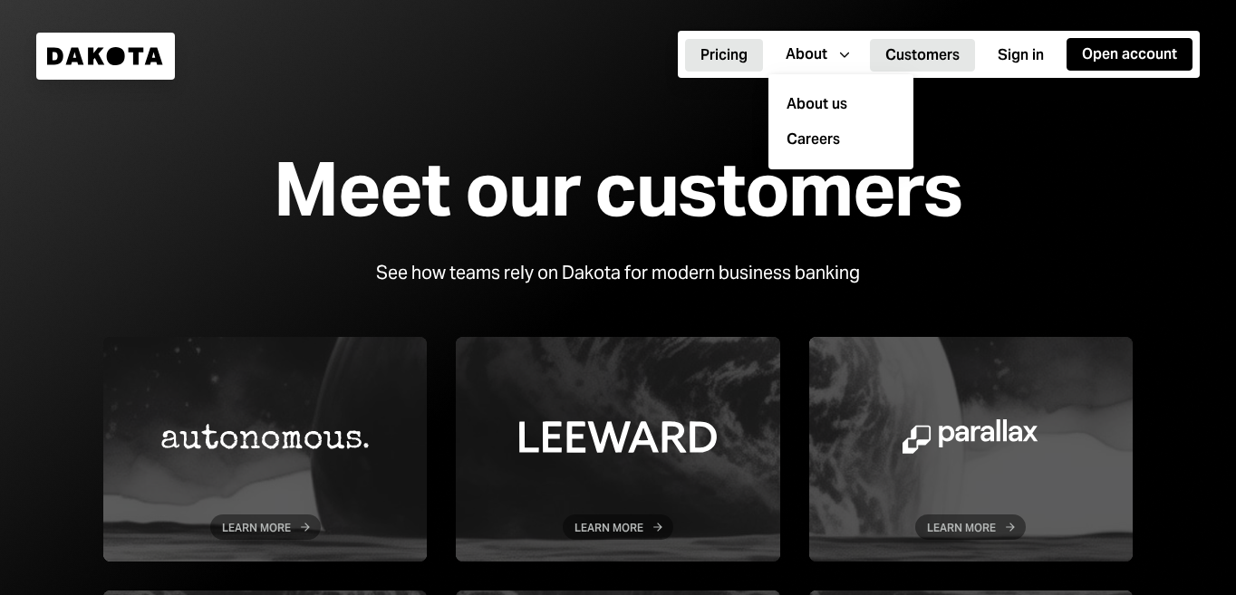
click at [711, 52] on button "Pricing" at bounding box center [724, 55] width 78 height 33
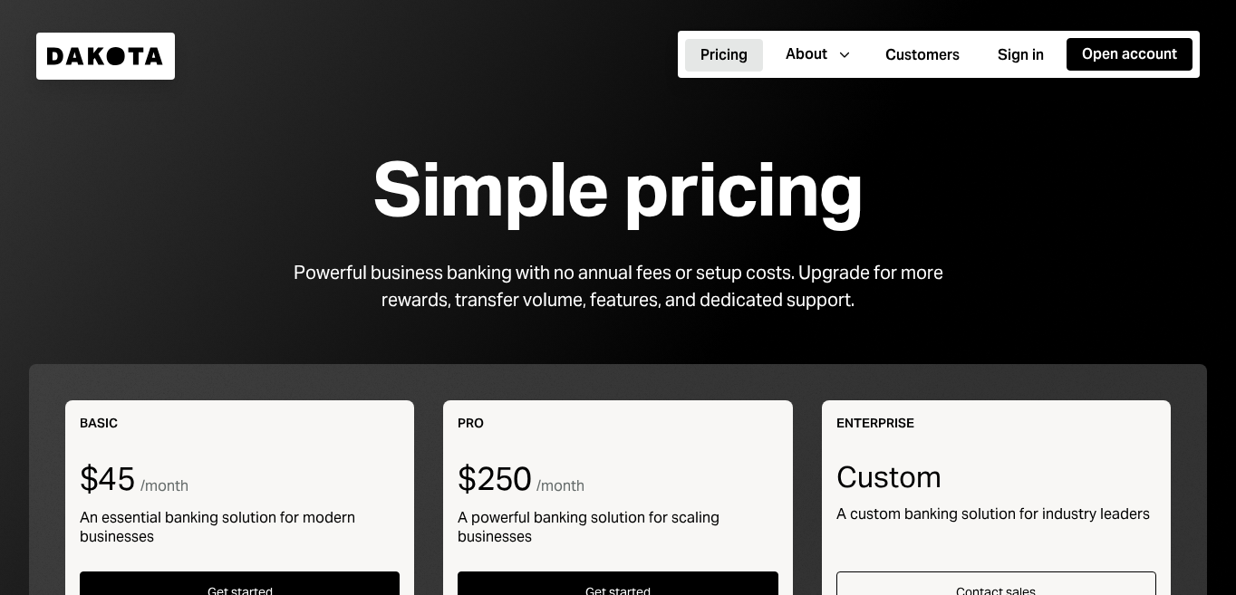
click at [120, 63] on icon at bounding box center [116, 56] width 18 height 18
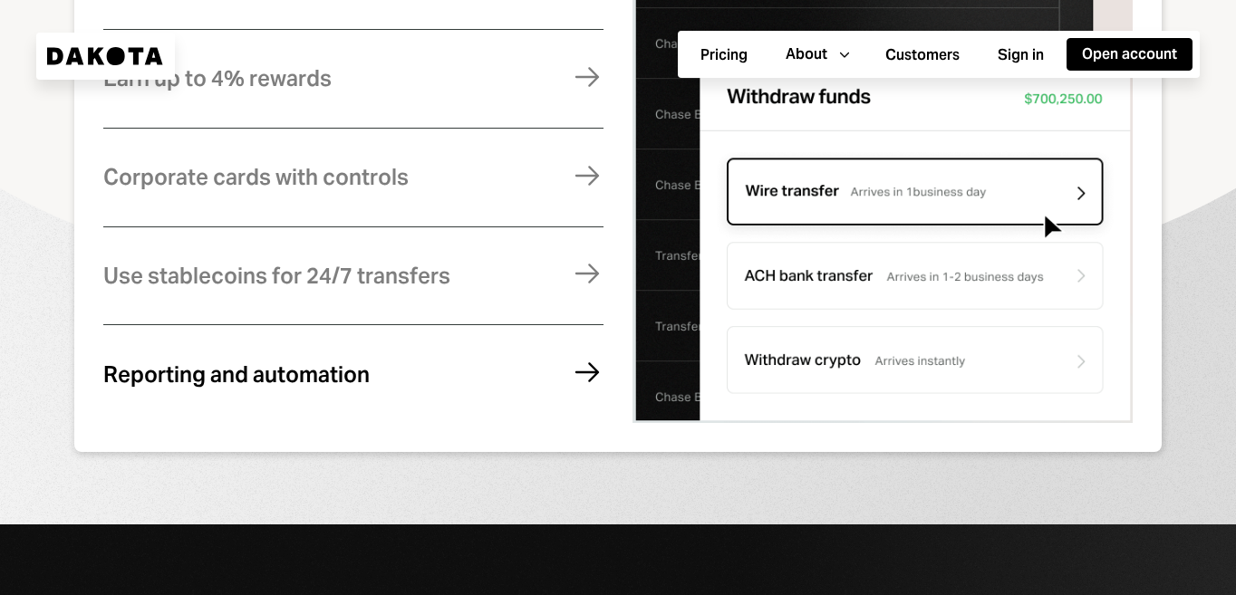
scroll to position [1180, 0]
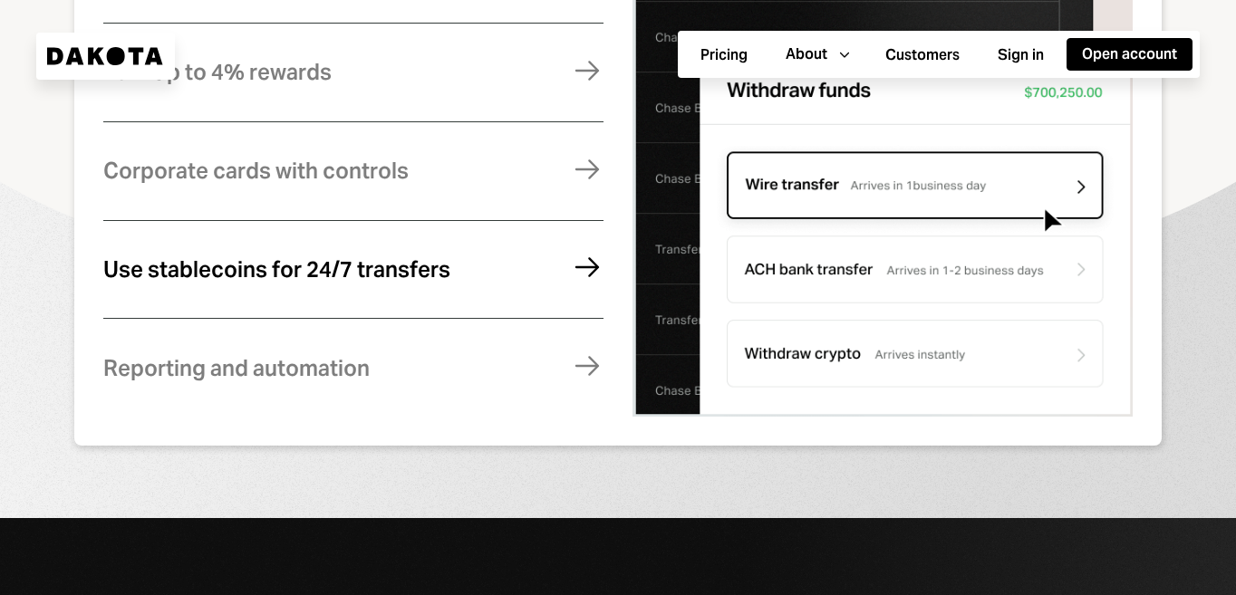
click at [486, 258] on div "Use stablecoins for 24/7 transfers Move money instantly and globally, without f…" at bounding box center [353, 270] width 500 height 74
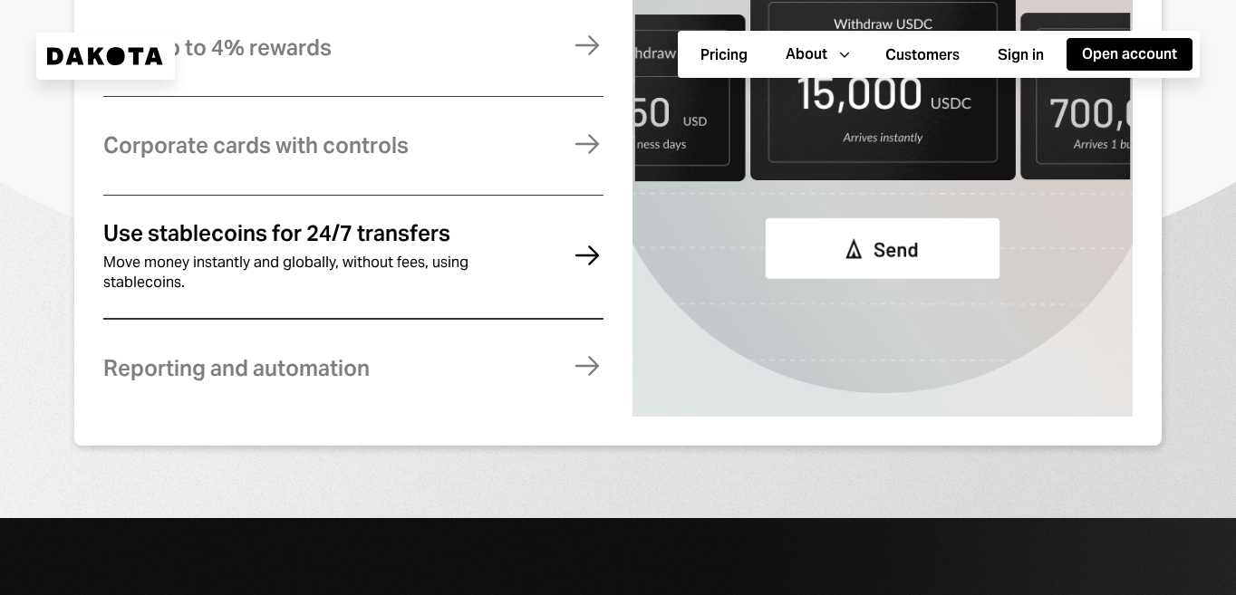
click at [444, 270] on div "Move money instantly and globally, without fees, using stablecoins." at bounding box center [302, 273] width 399 height 40
click at [444, 349] on div "Reporting and automation Stay compliant, eliminate errors, and reconcile your a…" at bounding box center [353, 369] width 500 height 74
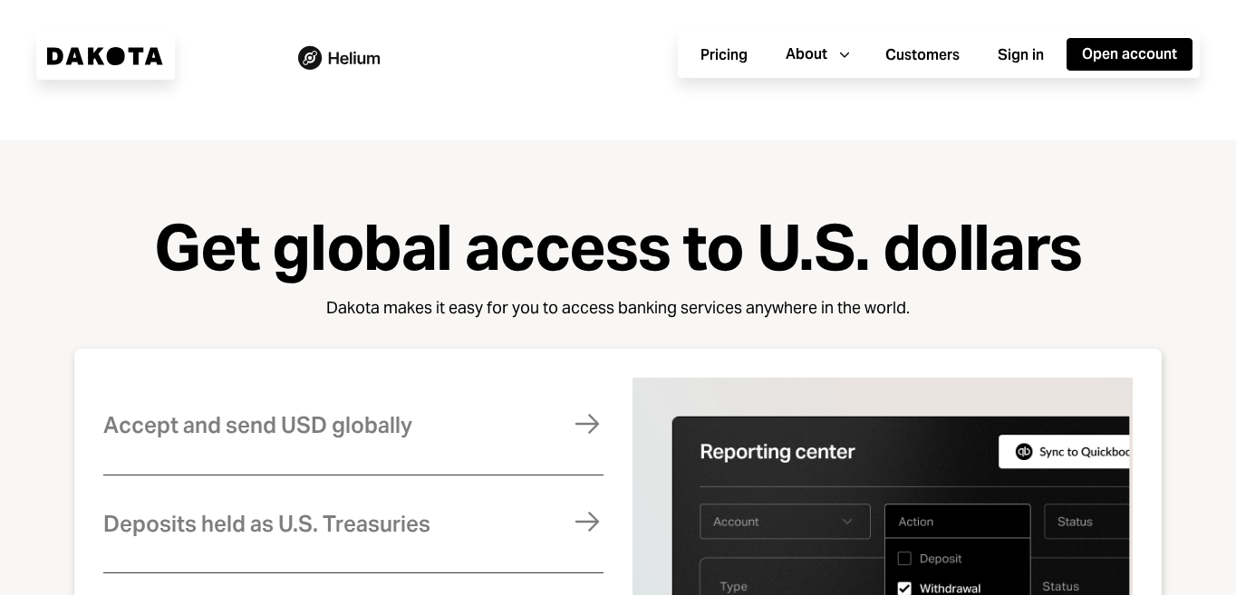
scroll to position [0, 0]
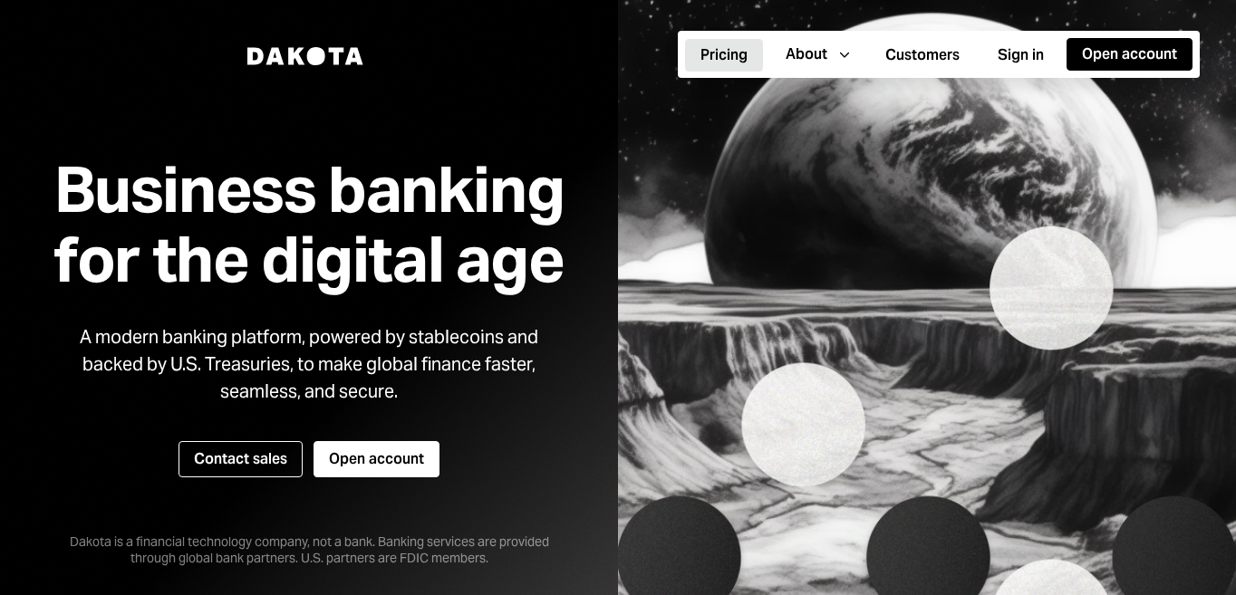
click at [714, 49] on button "Pricing" at bounding box center [724, 55] width 78 height 33
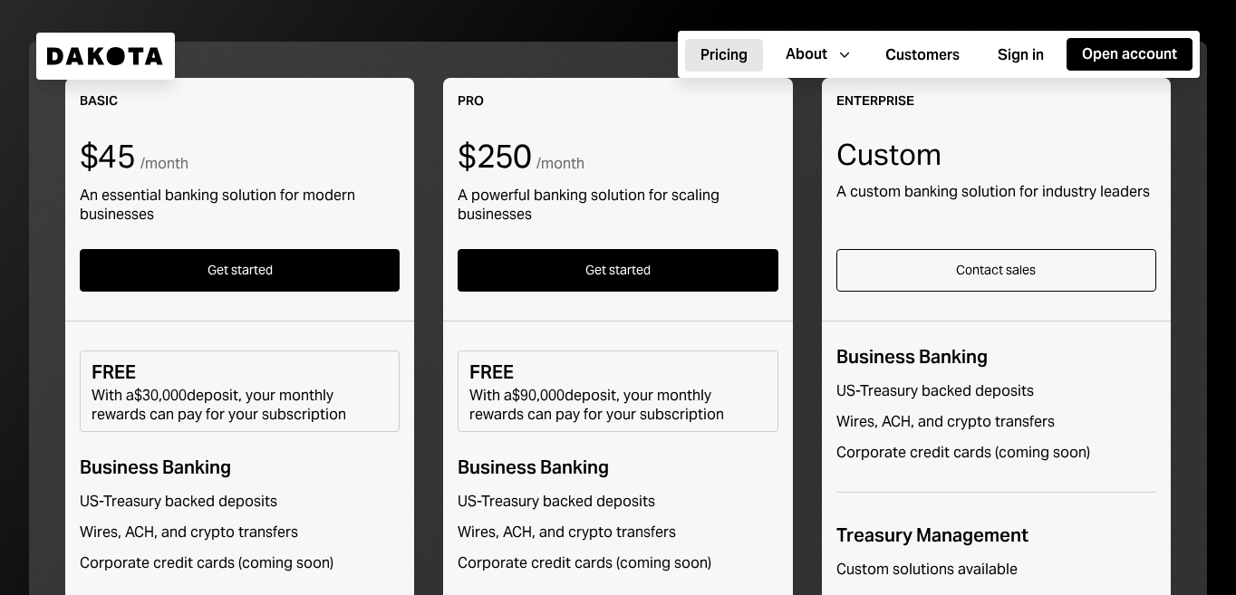
scroll to position [391, 0]
